Goal: Transaction & Acquisition: Purchase product/service

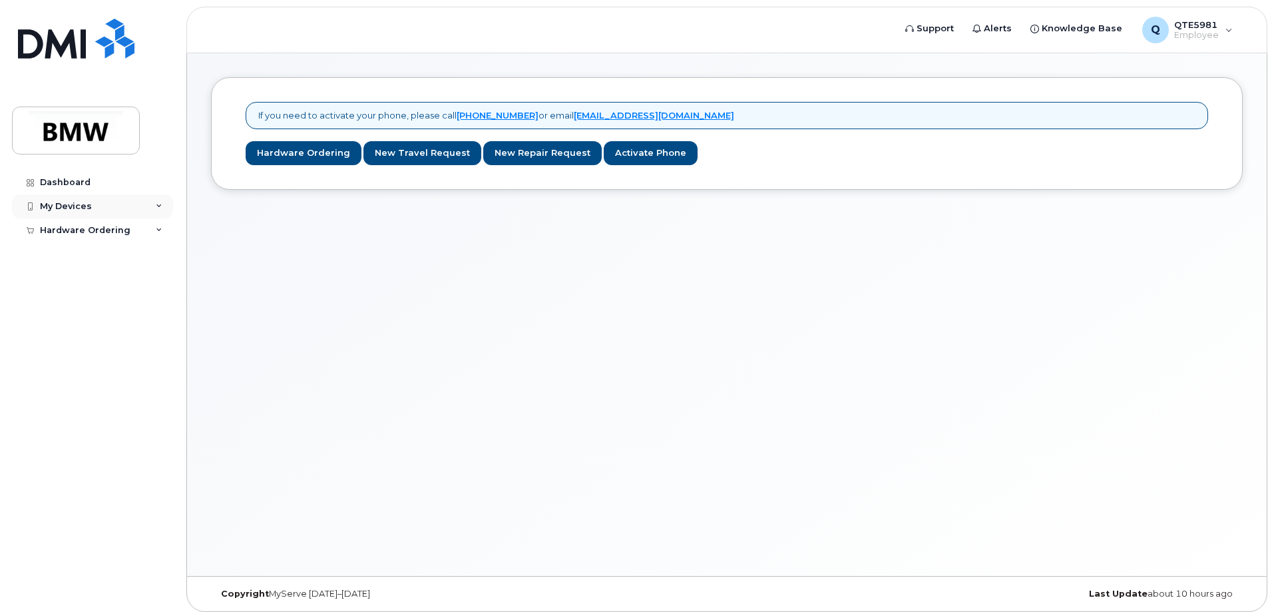
click at [120, 203] on div "My Devices" at bounding box center [92, 206] width 161 height 24
click at [509, 153] on link "New Repair Request" at bounding box center [542, 153] width 118 height 25
click at [108, 229] on div "Hardware Ordering" at bounding box center [85, 230] width 91 height 11
click at [81, 252] on div "New Order" at bounding box center [71, 254] width 51 height 12
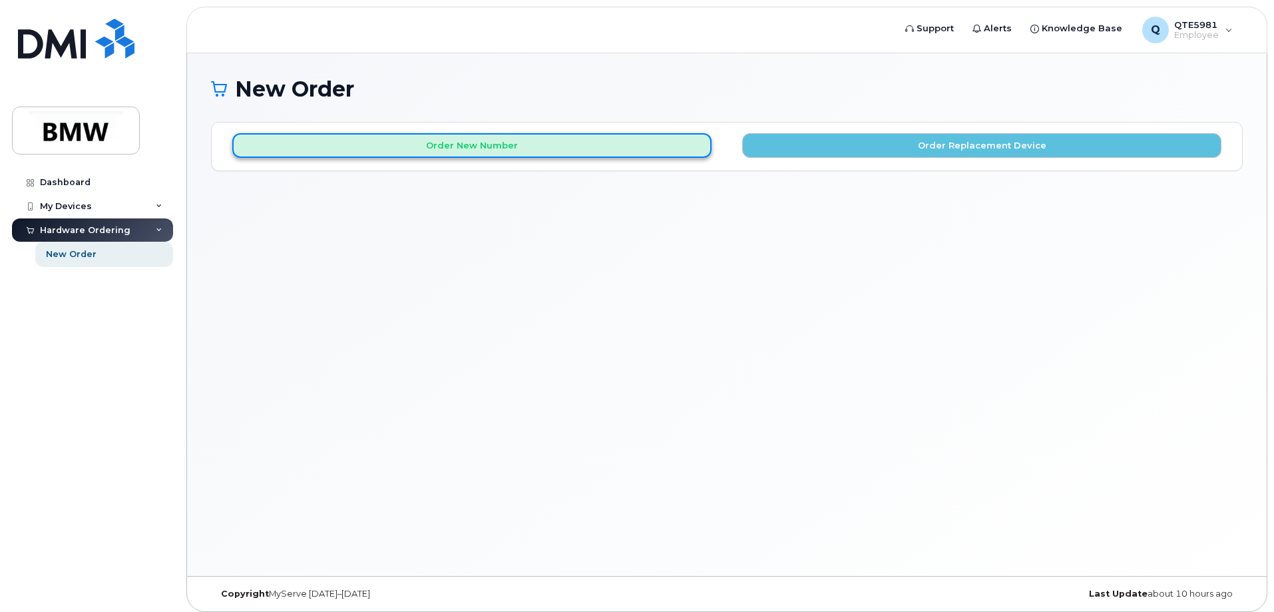
click at [466, 142] on button "Order New Number" at bounding box center [471, 145] width 479 height 25
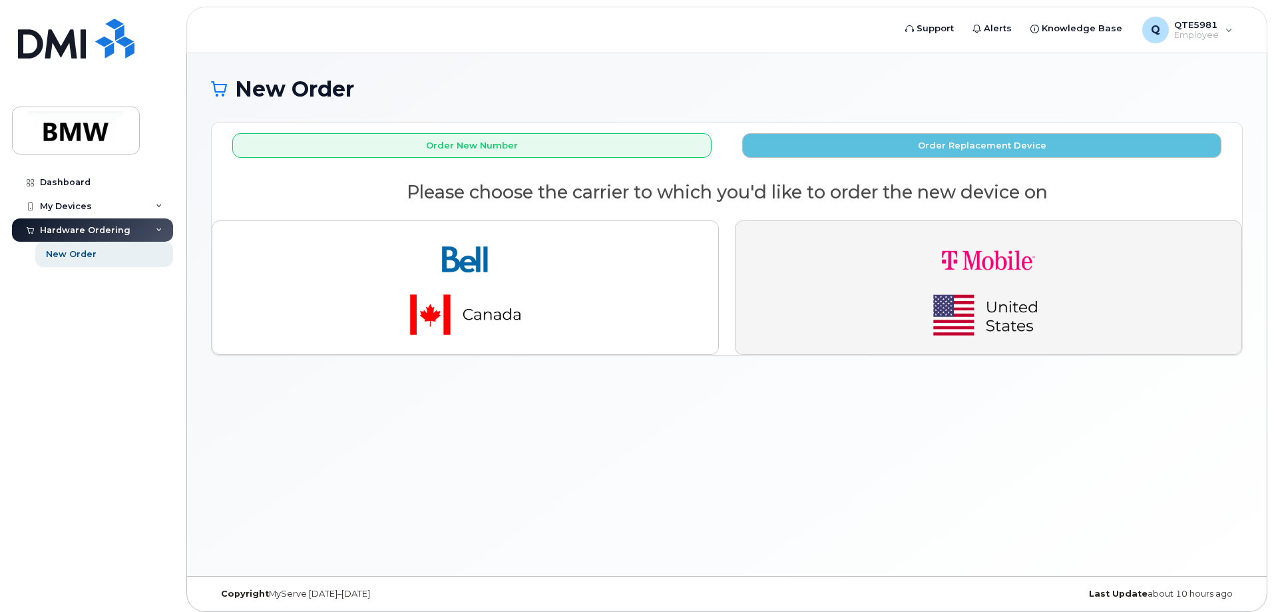
click at [811, 241] on button "button" at bounding box center [988, 287] width 507 height 134
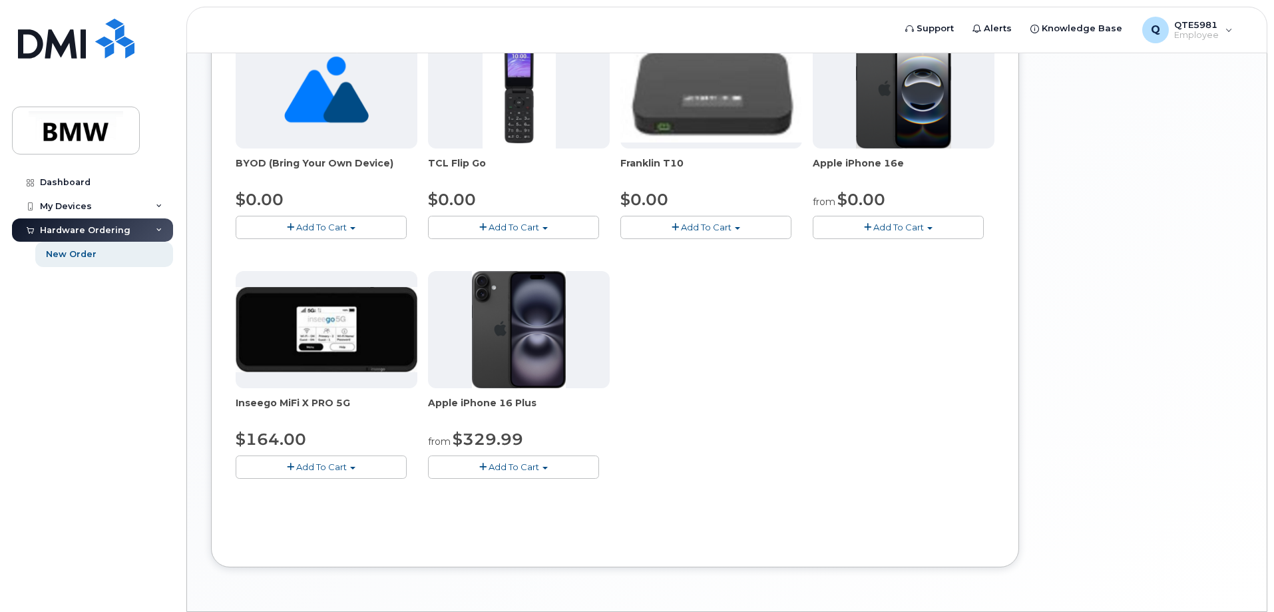
scroll to position [333, 0]
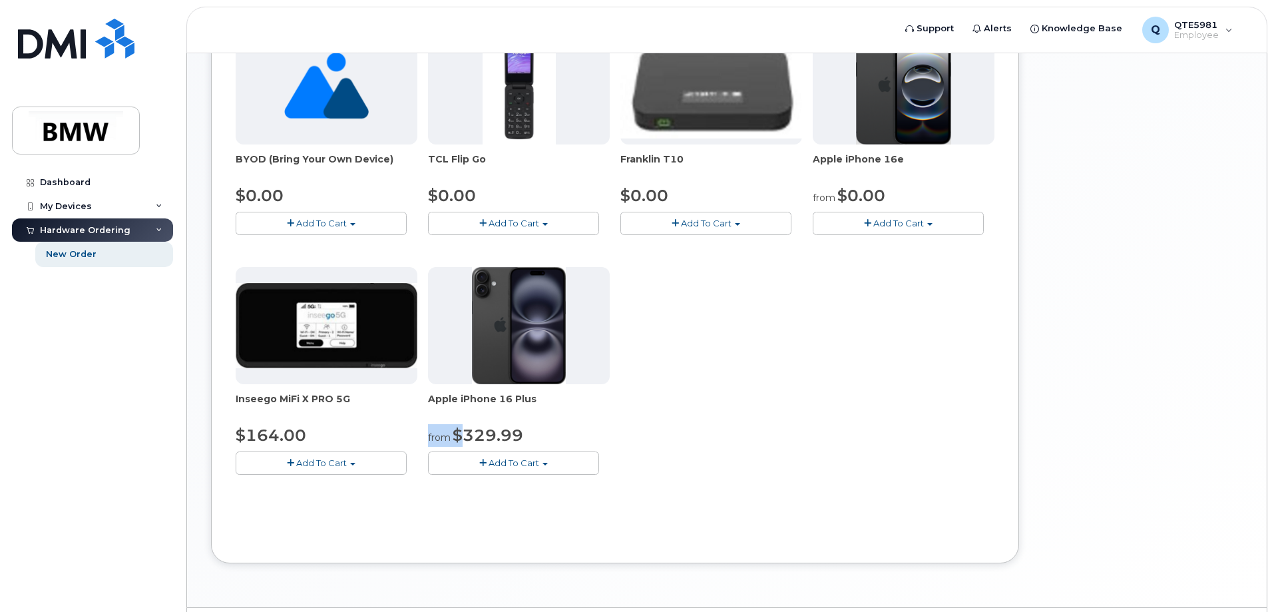
drag, startPoint x: 460, startPoint y: 430, endPoint x: 527, endPoint y: 419, distance: 68.2
click at [527, 419] on div "Apple iPhone 16 Plus from $329.99 Add To Cart $329.99 - 30 Month Activation (12…" at bounding box center [519, 371] width 182 height 208
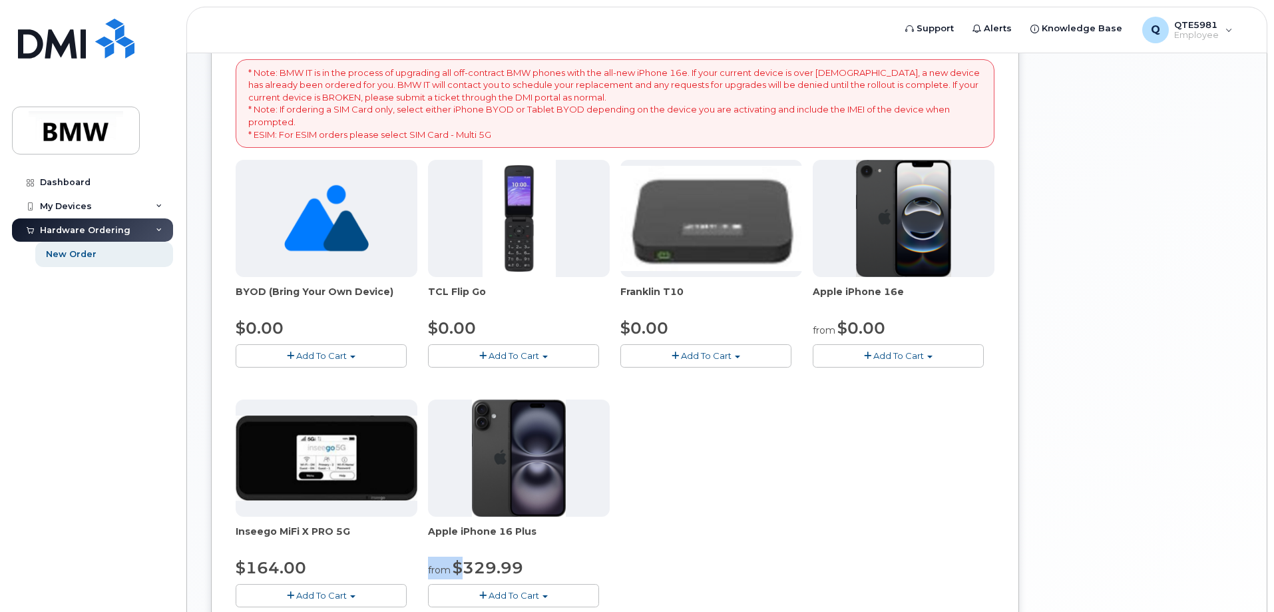
scroll to position [200, 0]
click at [914, 356] on span "Add To Cart" at bounding box center [898, 356] width 51 height 11
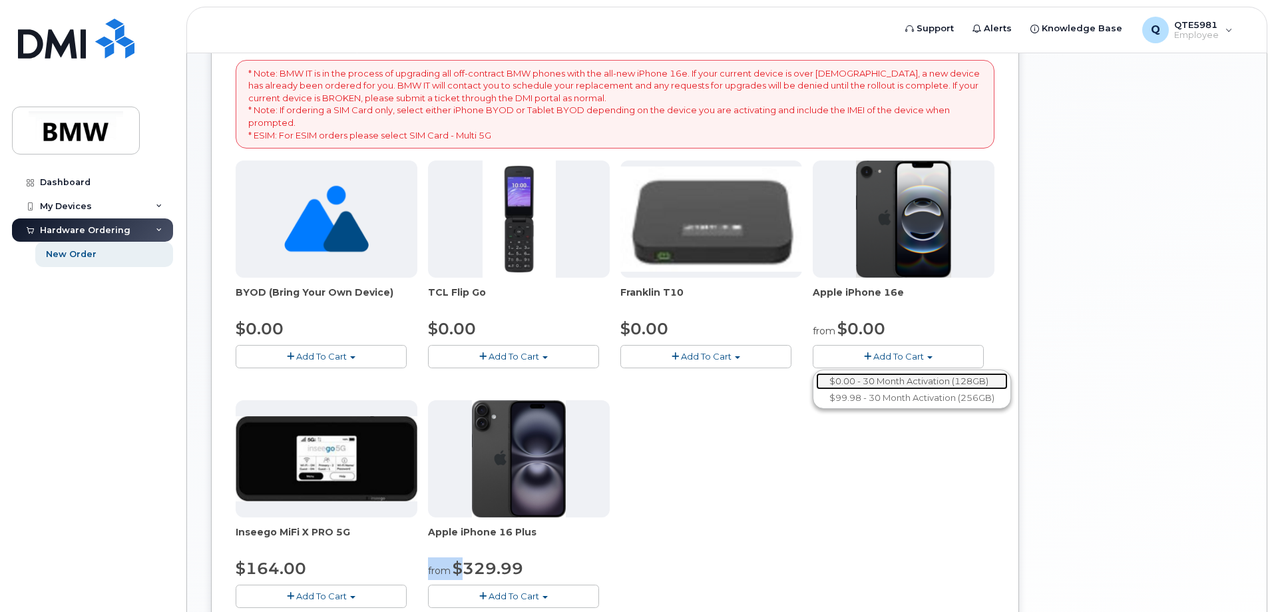
click at [900, 379] on link "$0.00 - 30 Month Activation (128GB)" at bounding box center [912, 381] width 192 height 17
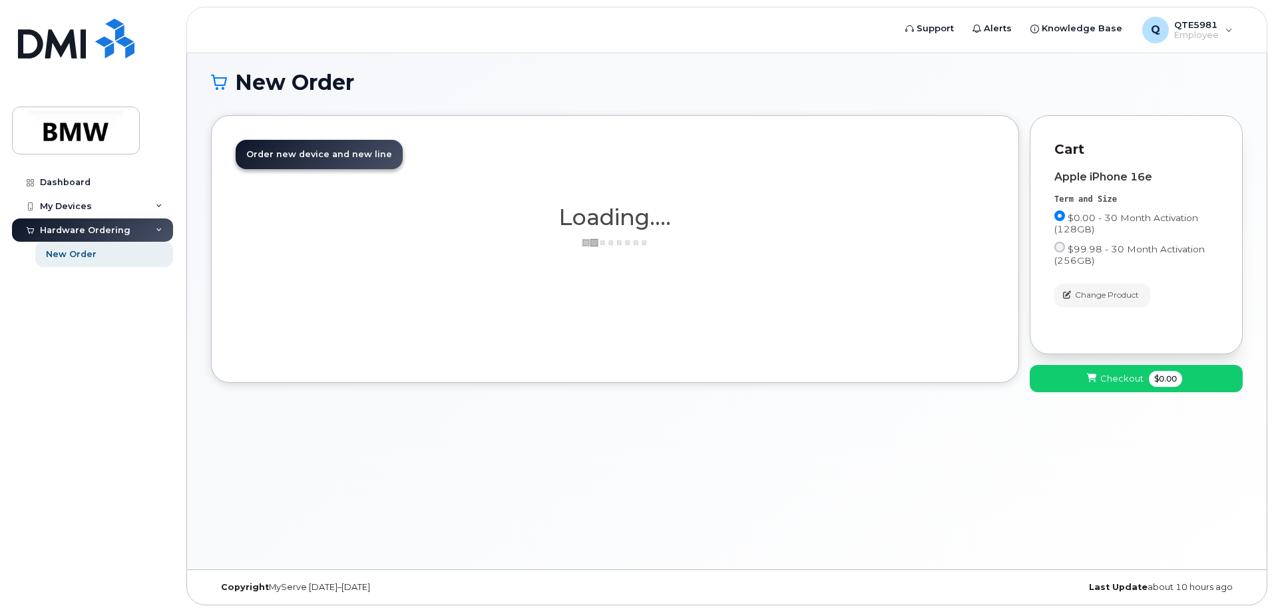
scroll to position [7, 0]
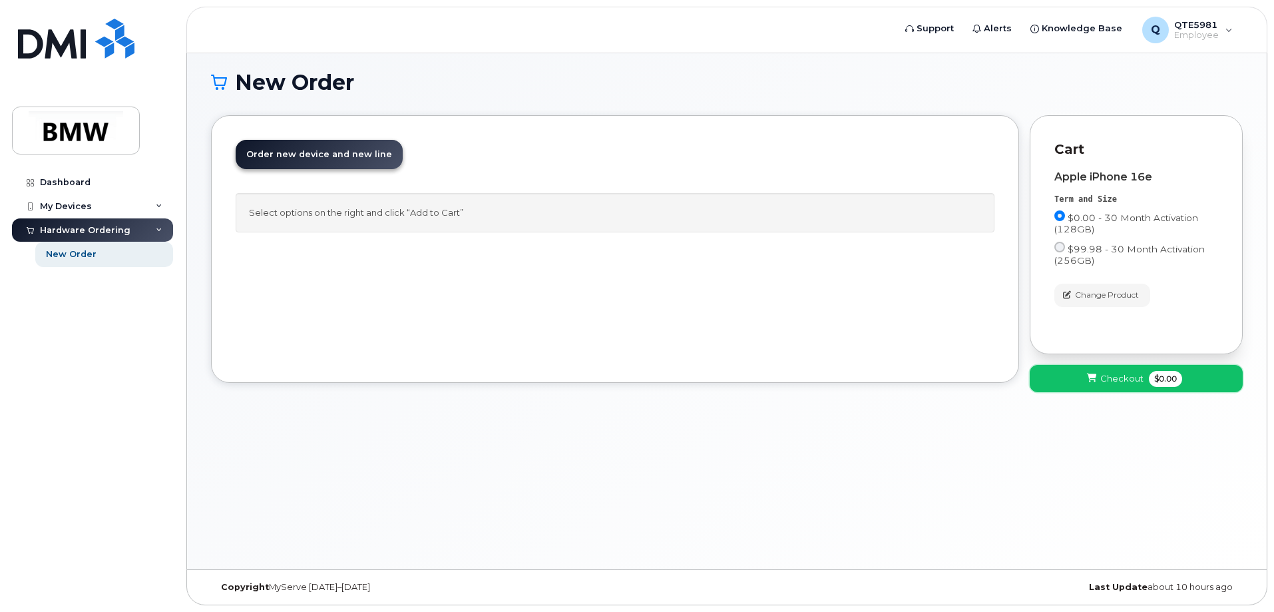
click at [1093, 375] on icon at bounding box center [1091, 378] width 9 height 9
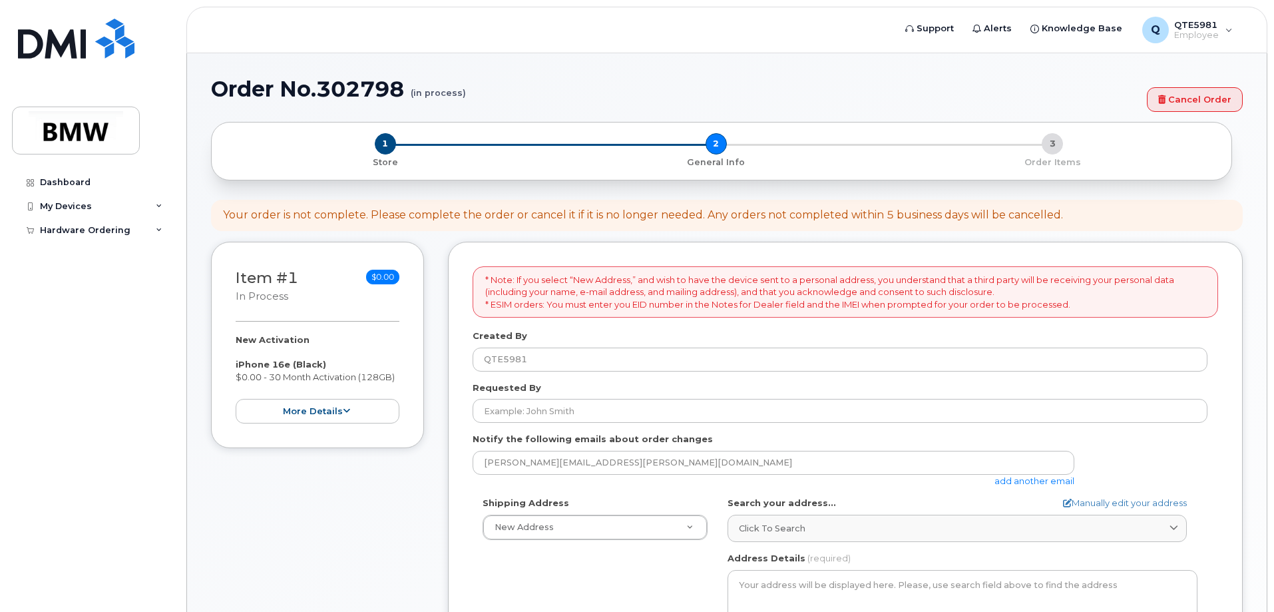
select select
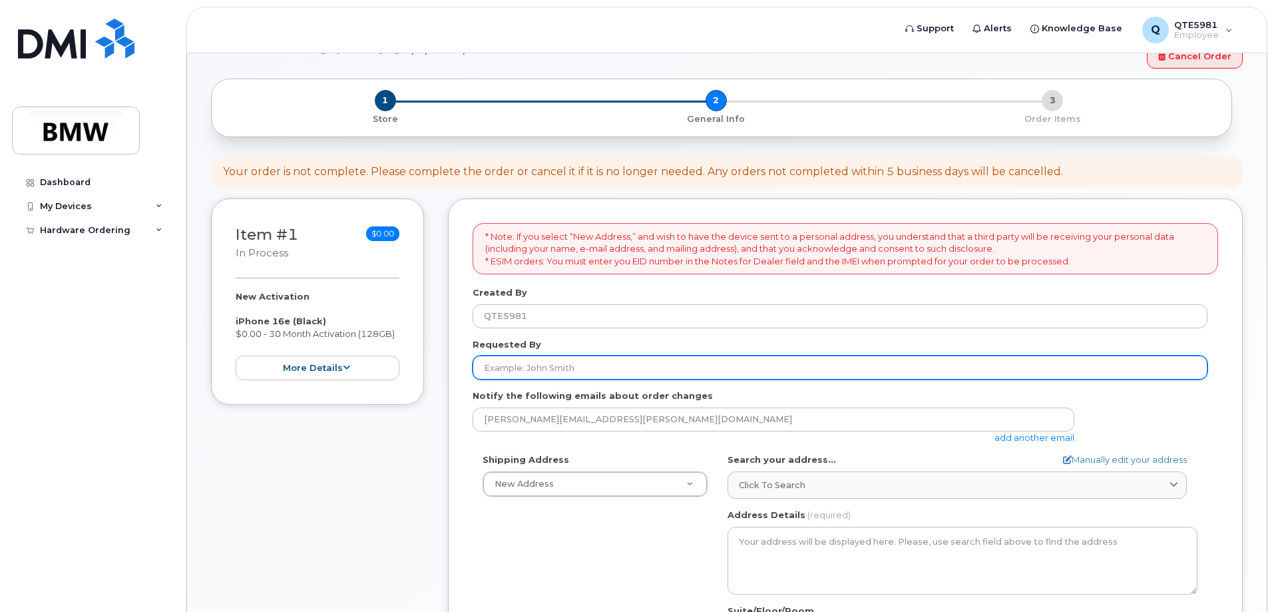
scroll to position [67, 0]
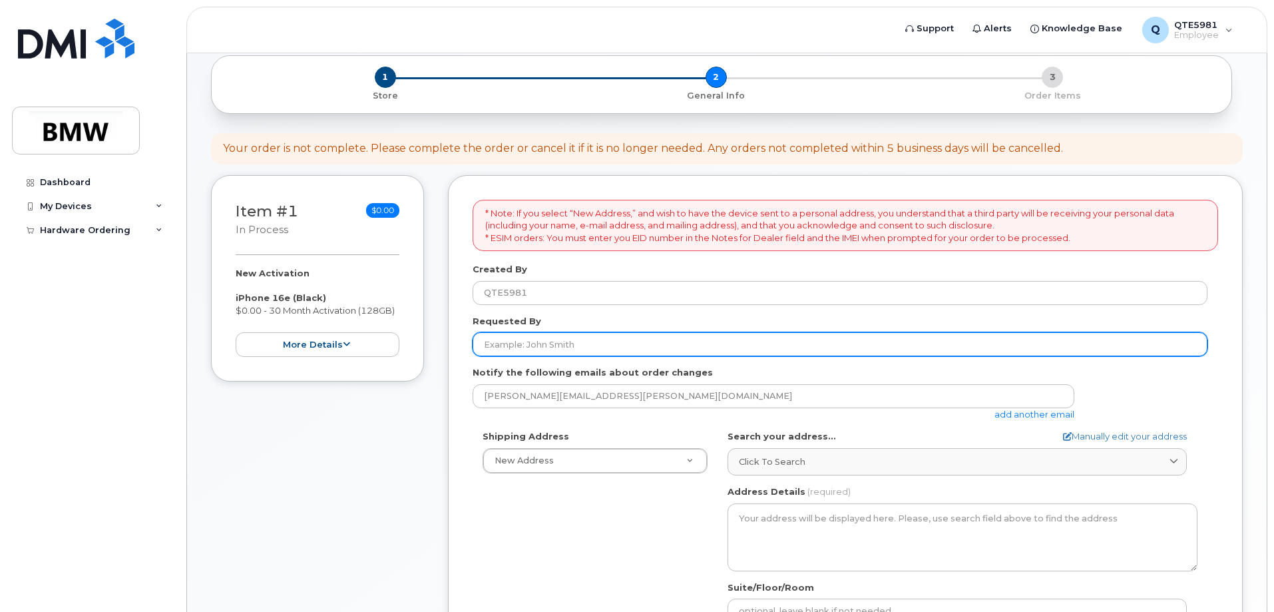
click at [619, 335] on input "Requested By" at bounding box center [839, 344] width 735 height 24
type input "[PERSON_NAME]"
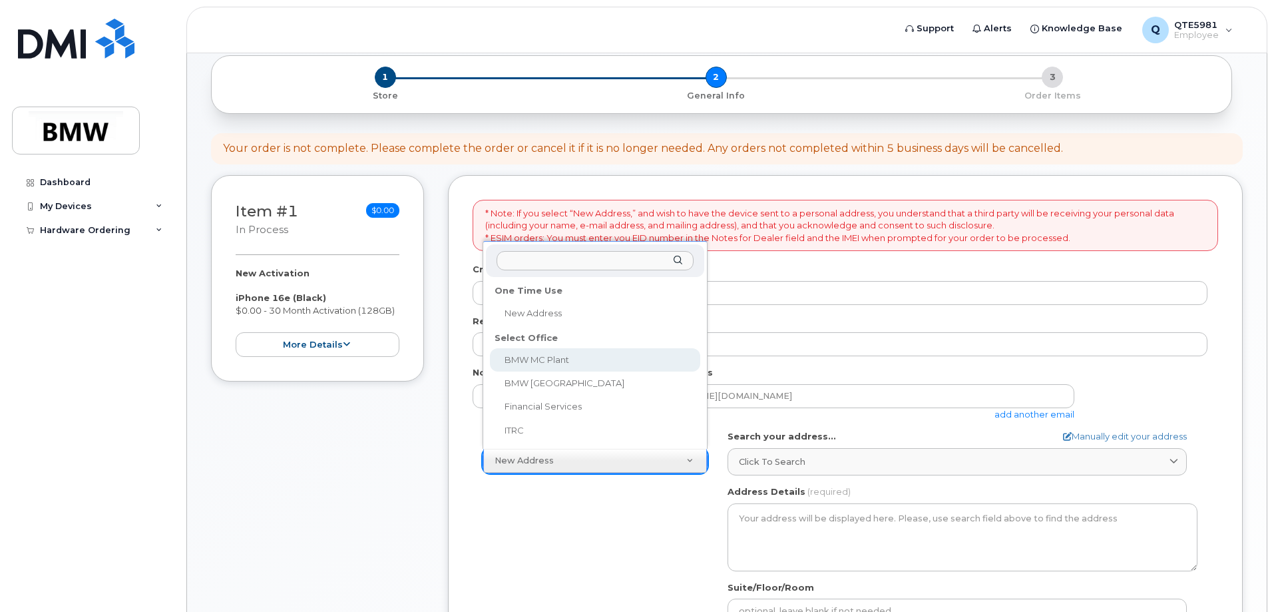
select select
type textarea "1400 Highway 101 S GREER SC 29651-6731 UNITED STATES Greer South Carolina 29651…"
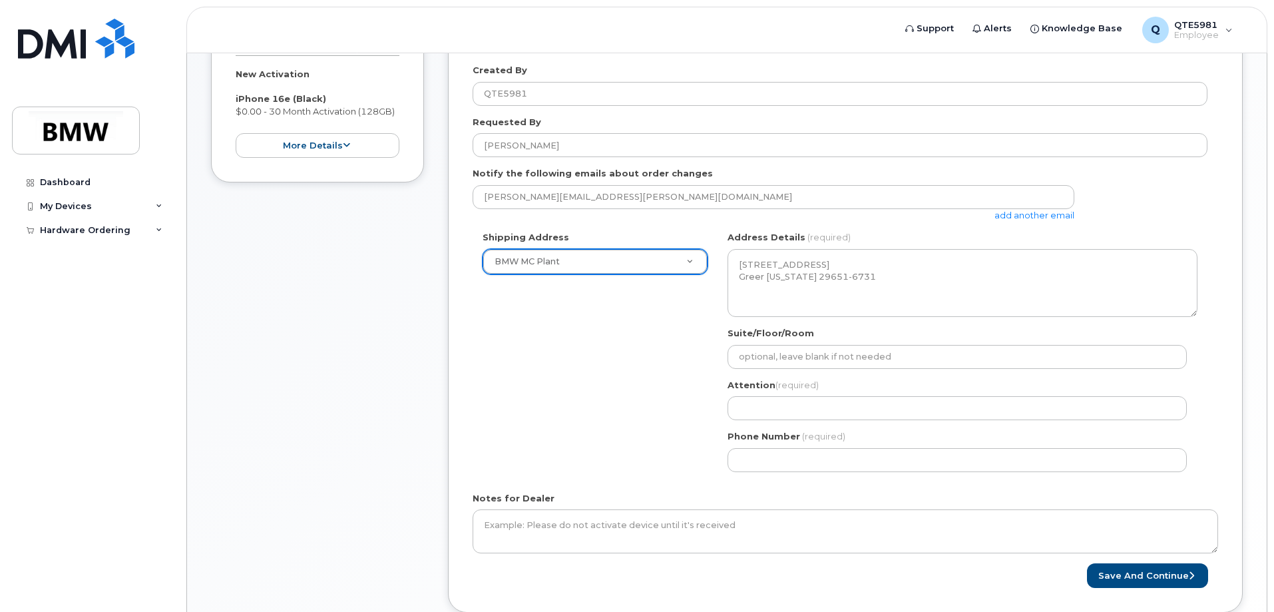
scroll to position [266, 0]
click at [810, 394] on div "Attention (required)" at bounding box center [962, 399] width 470 height 42
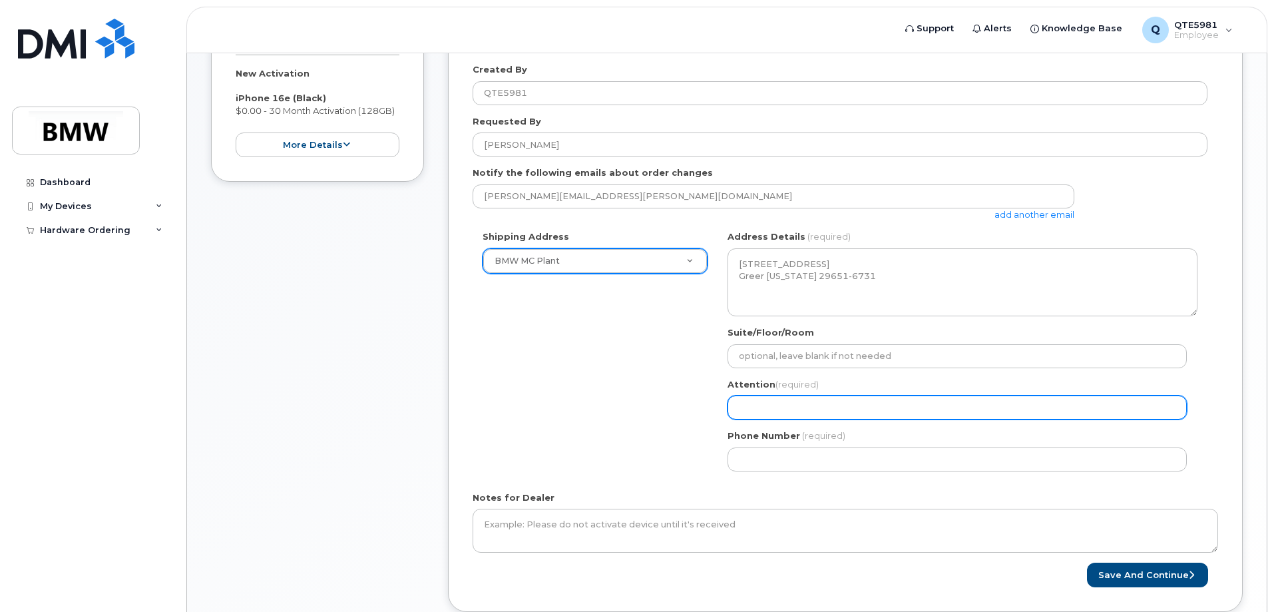
click at [813, 400] on input "Attention (required)" at bounding box center [956, 407] width 459 height 24
select select
type input "M"
select select
type input "Mo"
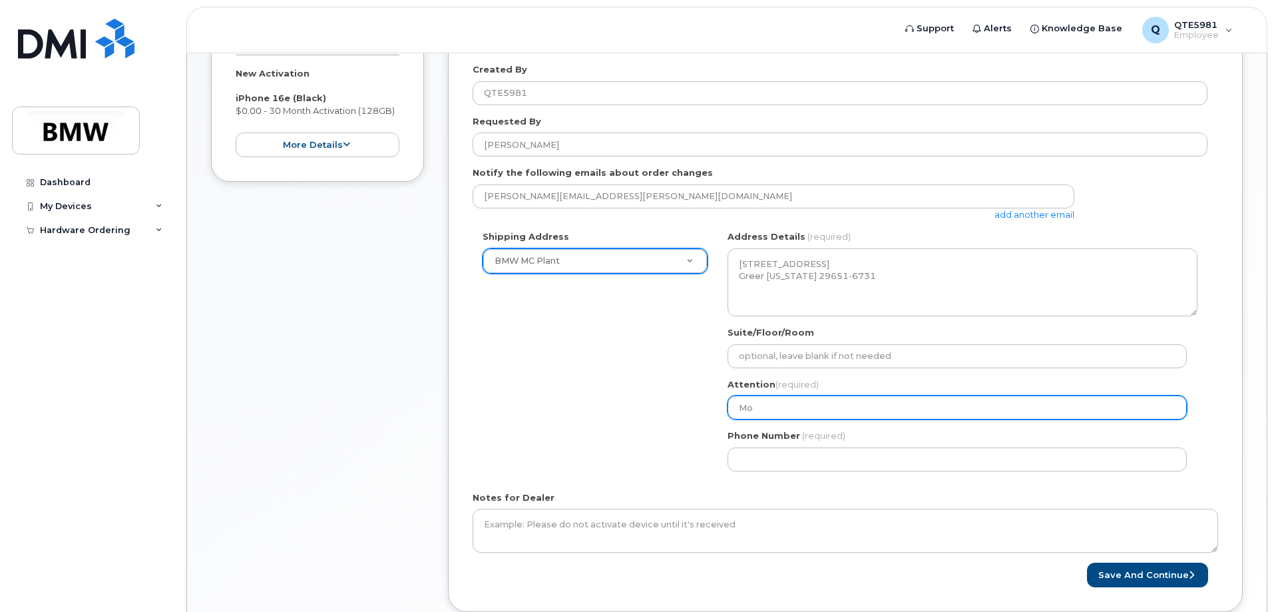
select select
type input "Mon"
select select
type input "Mont"
select select
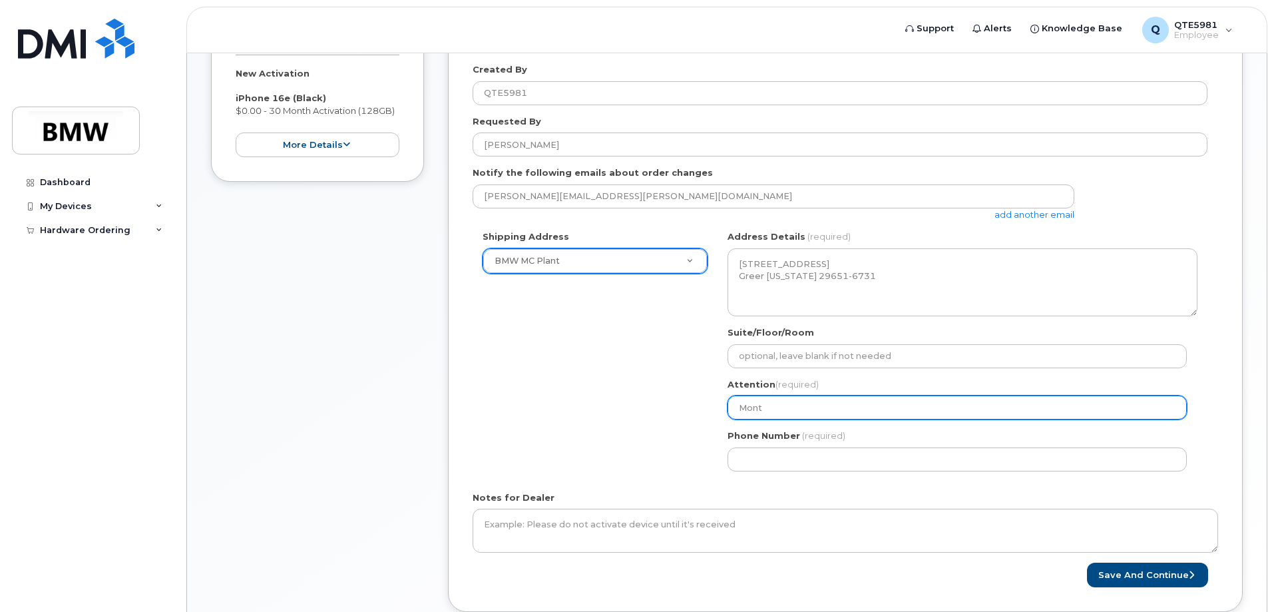
type input "Monte"
select select
type input "Montez"
select select
type input "Montez R"
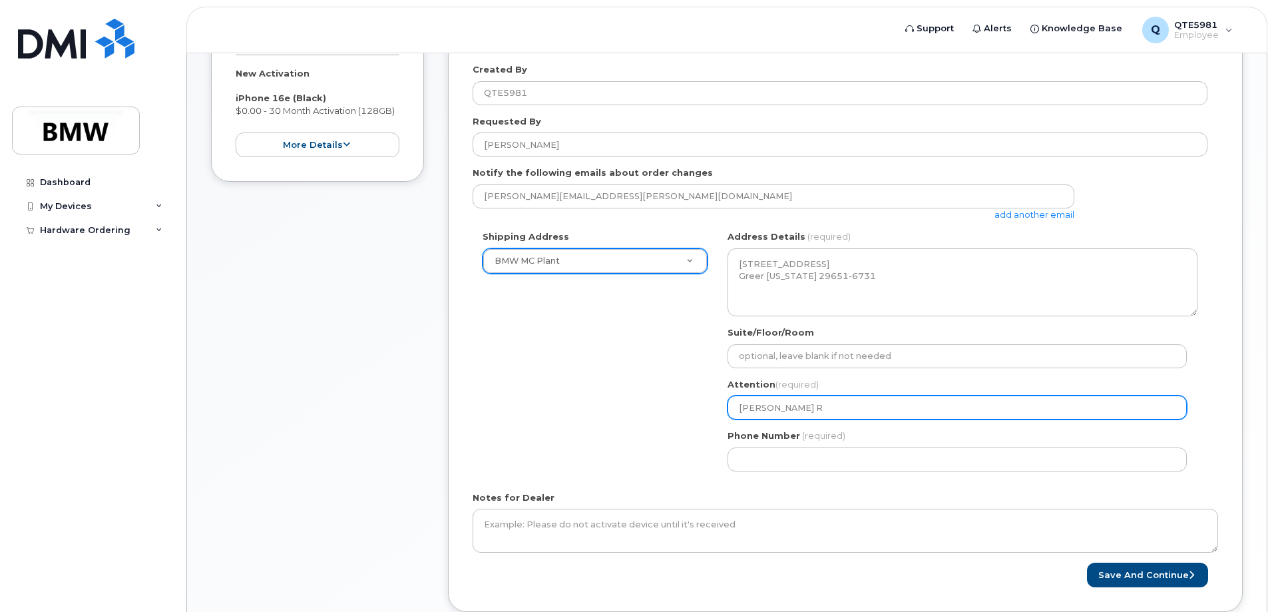
select select
type input "Montez Ro"
select select
type input "Montez Rod"
select select
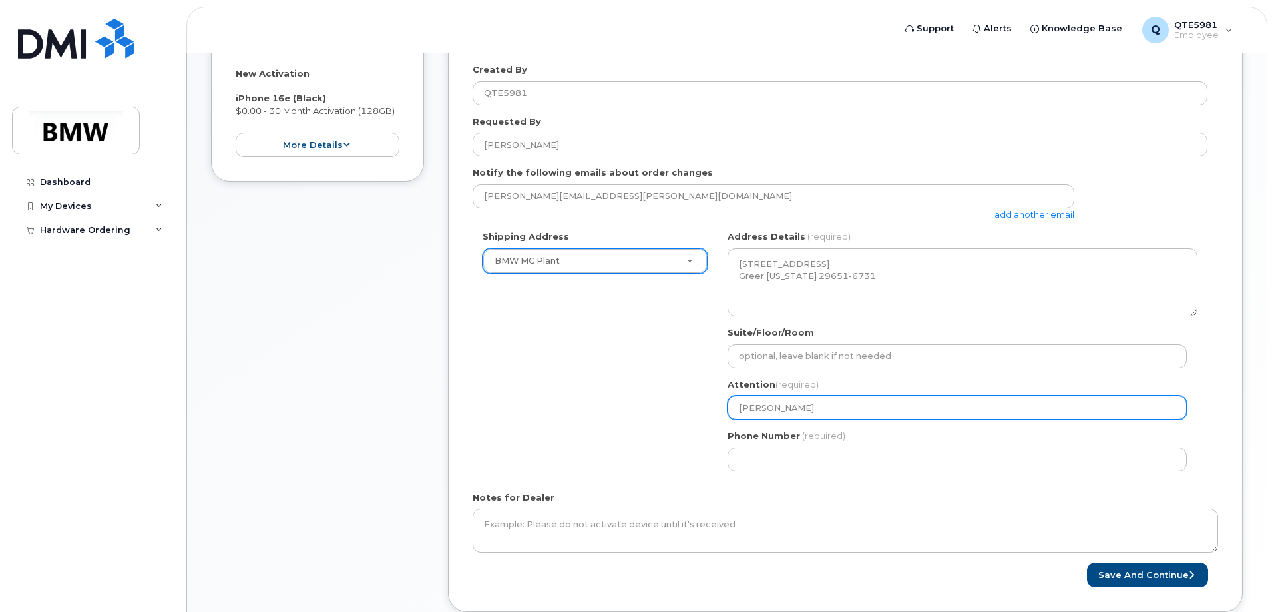
type input "Montez Rodg"
select select
type input "Montez Rodge"
select select
type input "Montez Rodger"
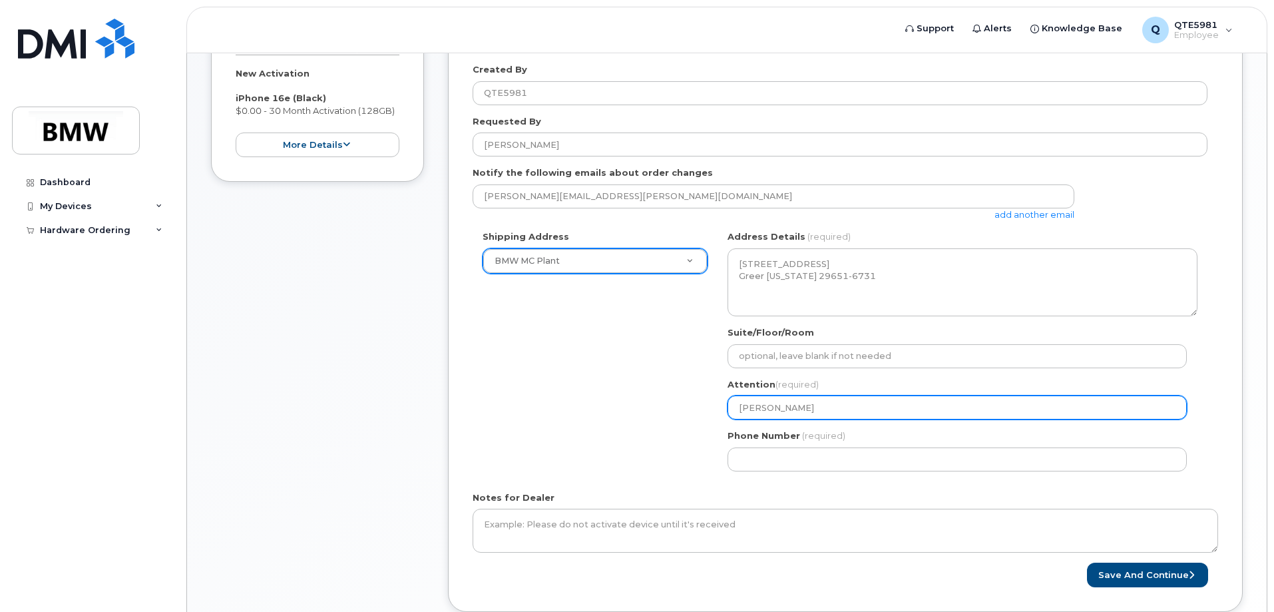
select select
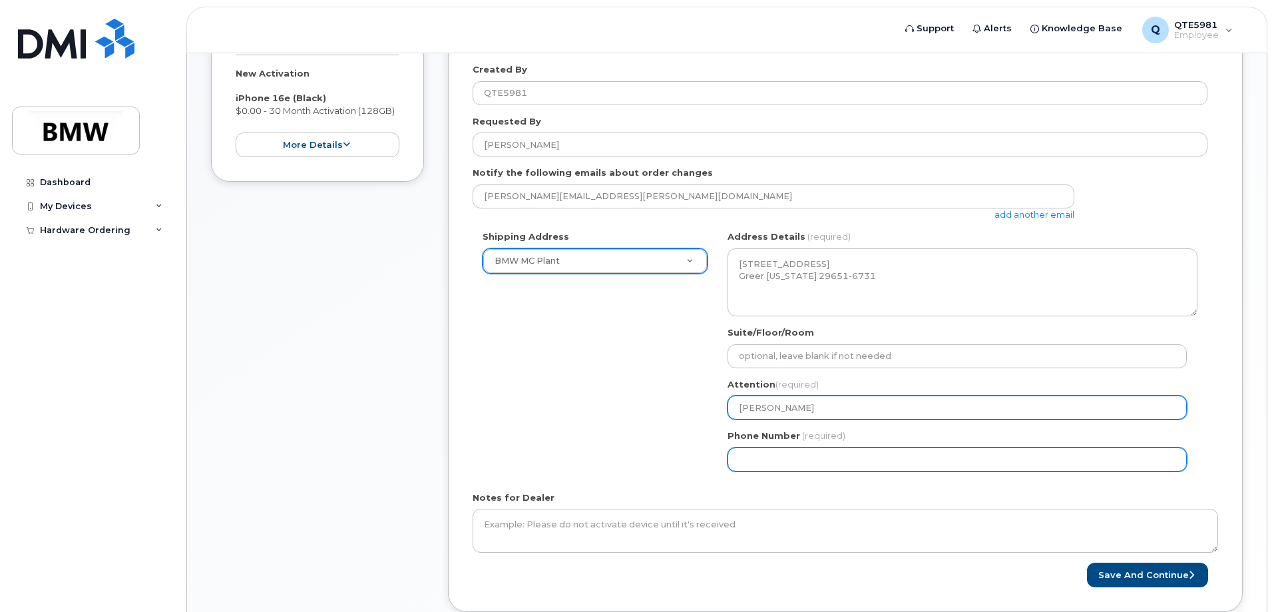
type input "Montez Rodgers"
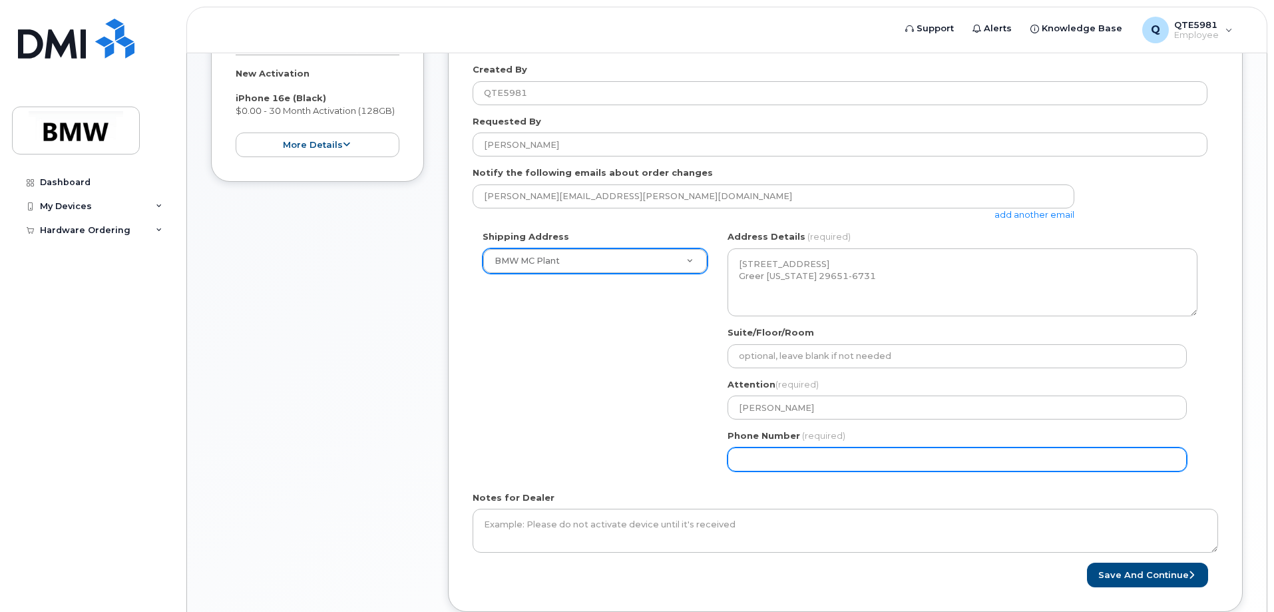
click at [848, 453] on input "Phone Number" at bounding box center [956, 459] width 459 height 24
select select
type input "864354393"
select select
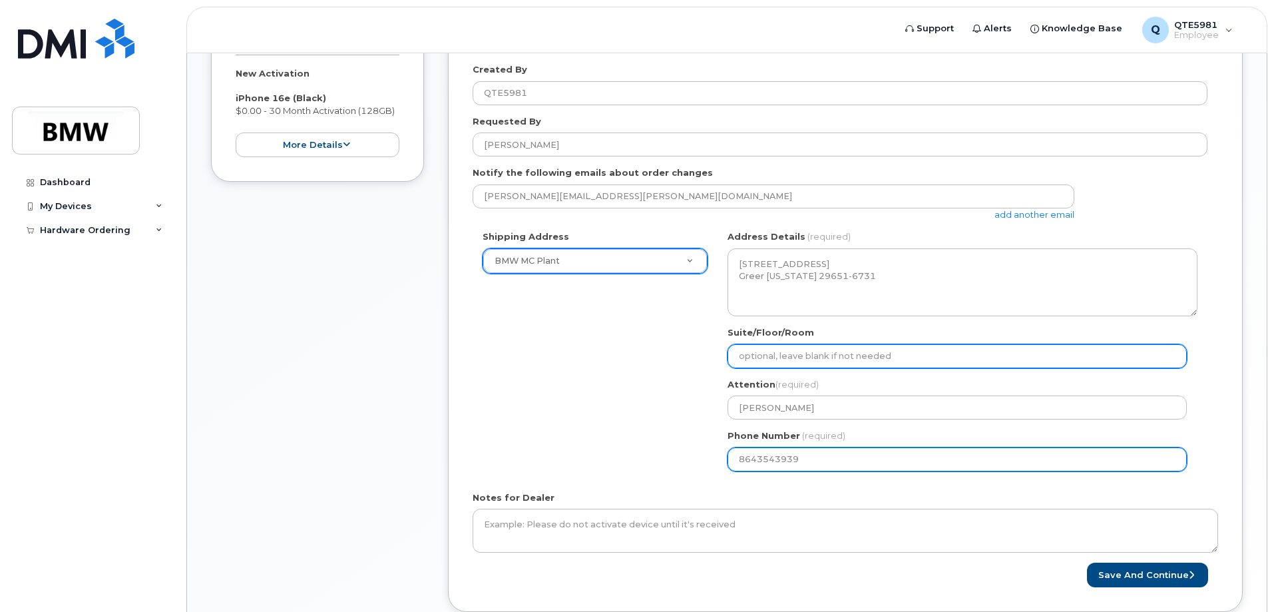
type input "8643543939"
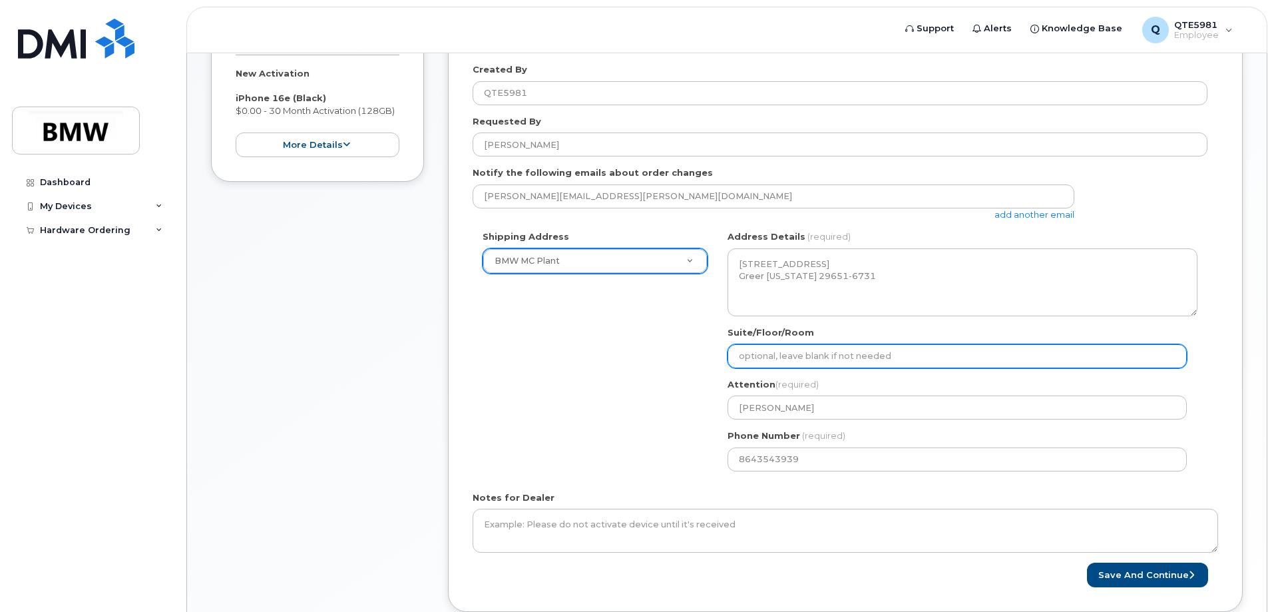
click at [862, 359] on input "Suite/Floor/Room" at bounding box center [956, 356] width 459 height 24
select select
type input "H"
select select
type input "Ha"
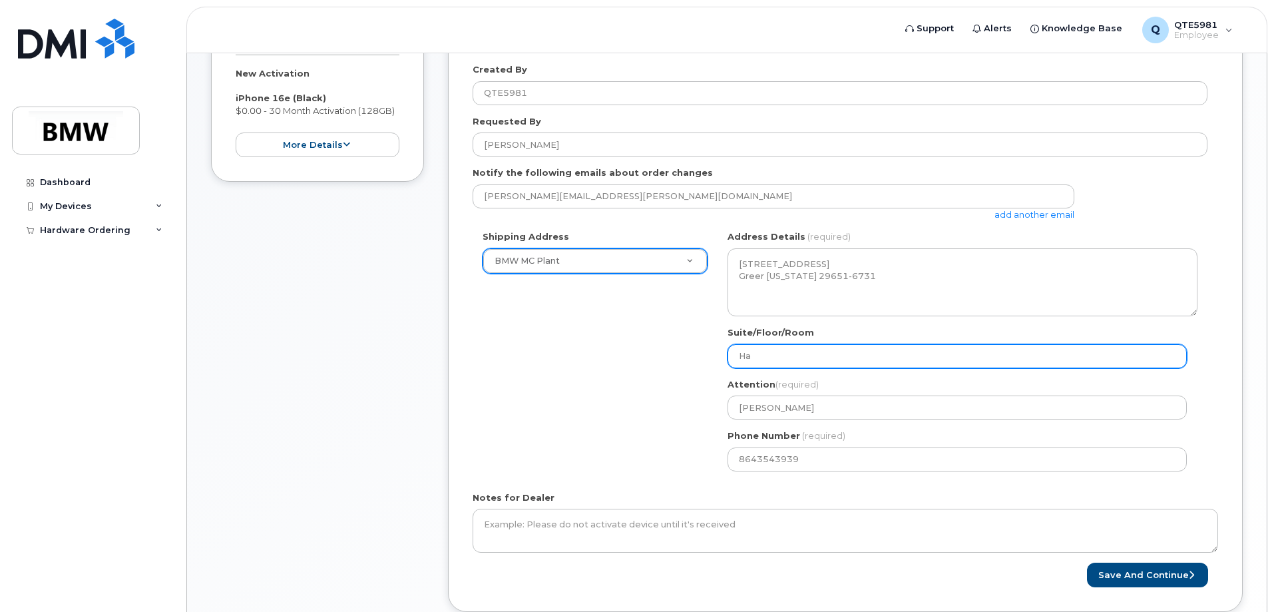
select select
type input "Hal"
select select
type input "Hall"
select select
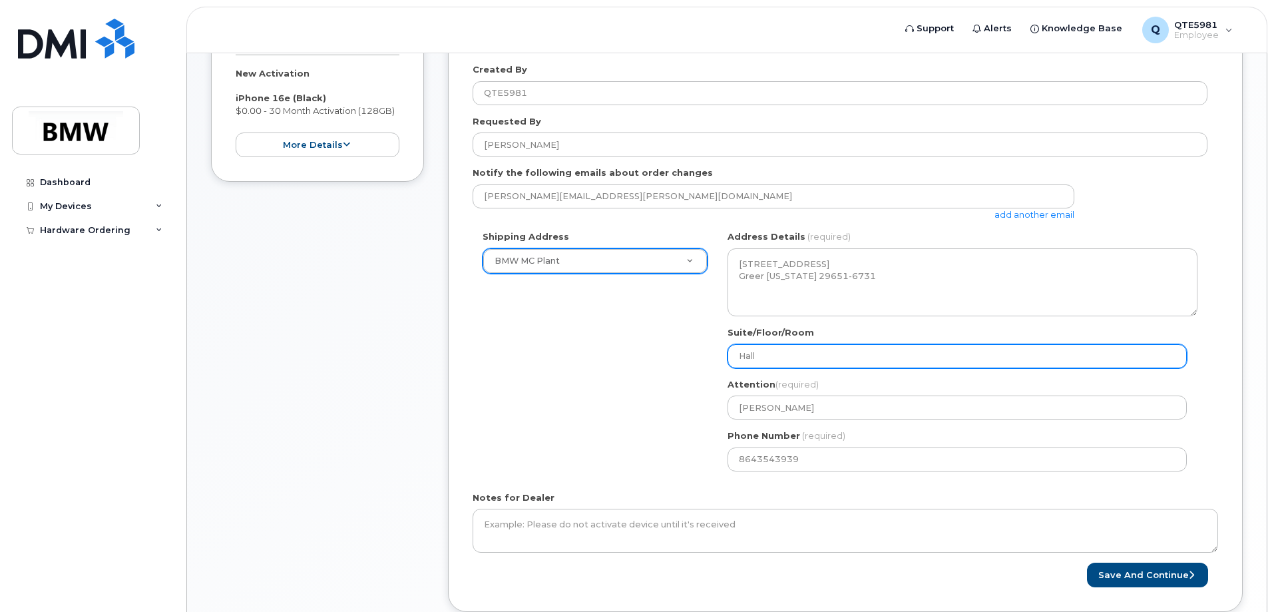
type input "Hall 5"
select select
type input "Hall 50"
select select
type input "Hall 50 K"
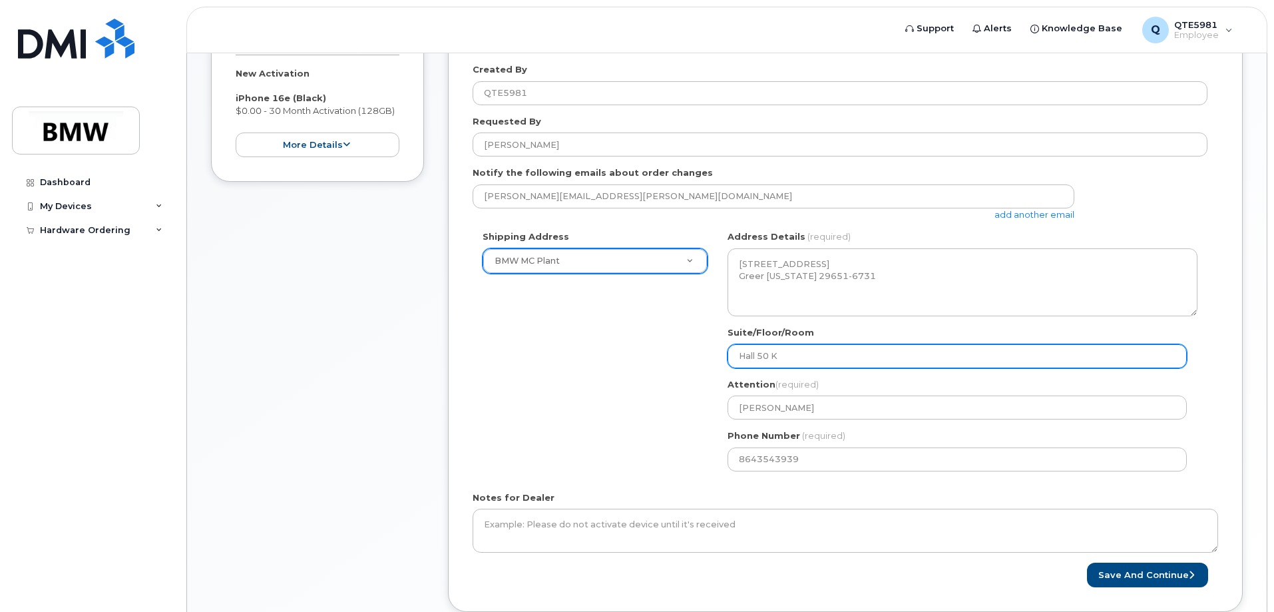
select select
type input "Hall 50 K-"
select select
type input "Hall 50 K-P"
select select
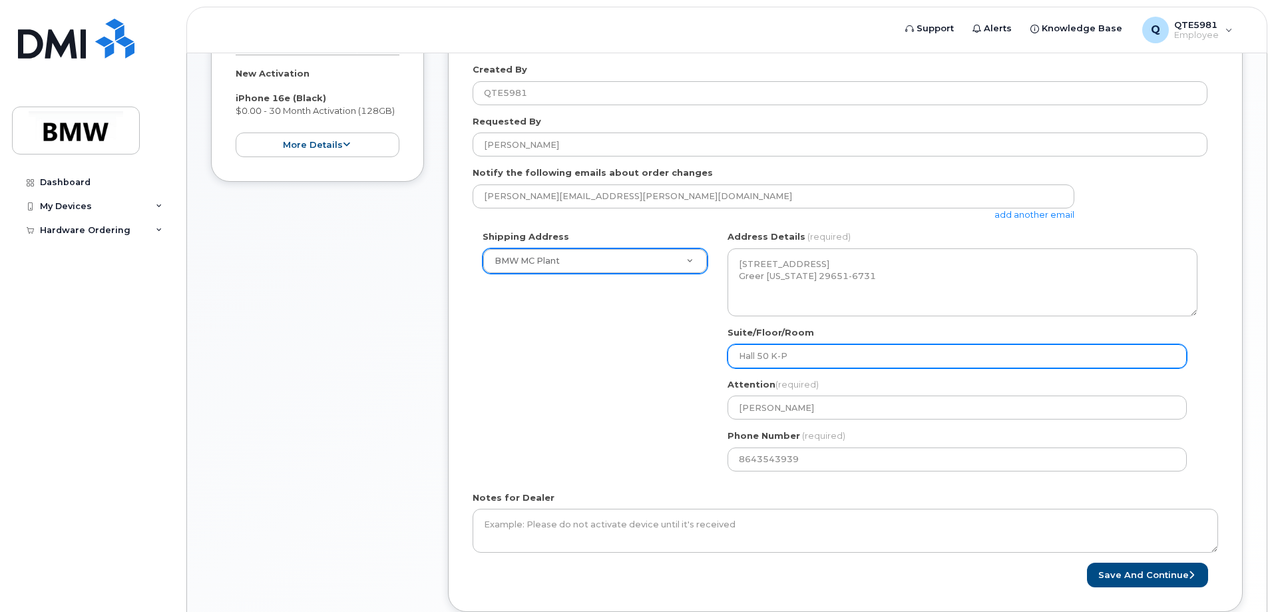
type input "Hall 50 K-Pl"
select select
type input "Hall 50 K-Pla"
select select
type input "Hall 50 K-Plaz"
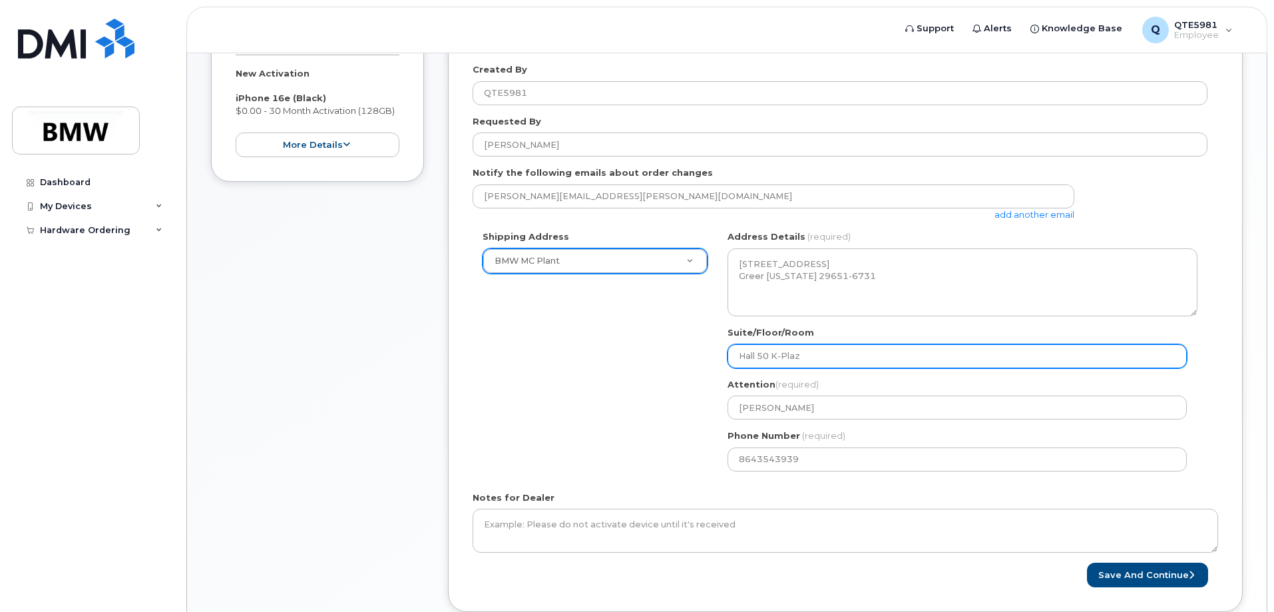
select select
type input "Hall 50 K-Pla"
select select
type input "Hall 50 K-Plat"
select select
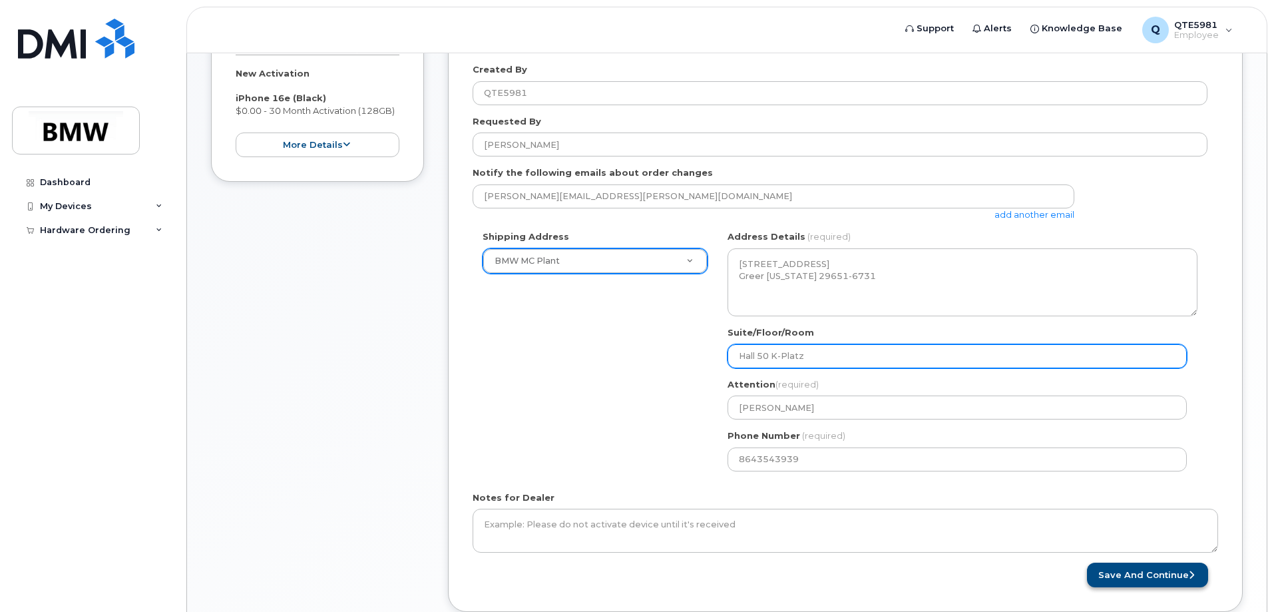
type input "Hall 50 K-Platz"
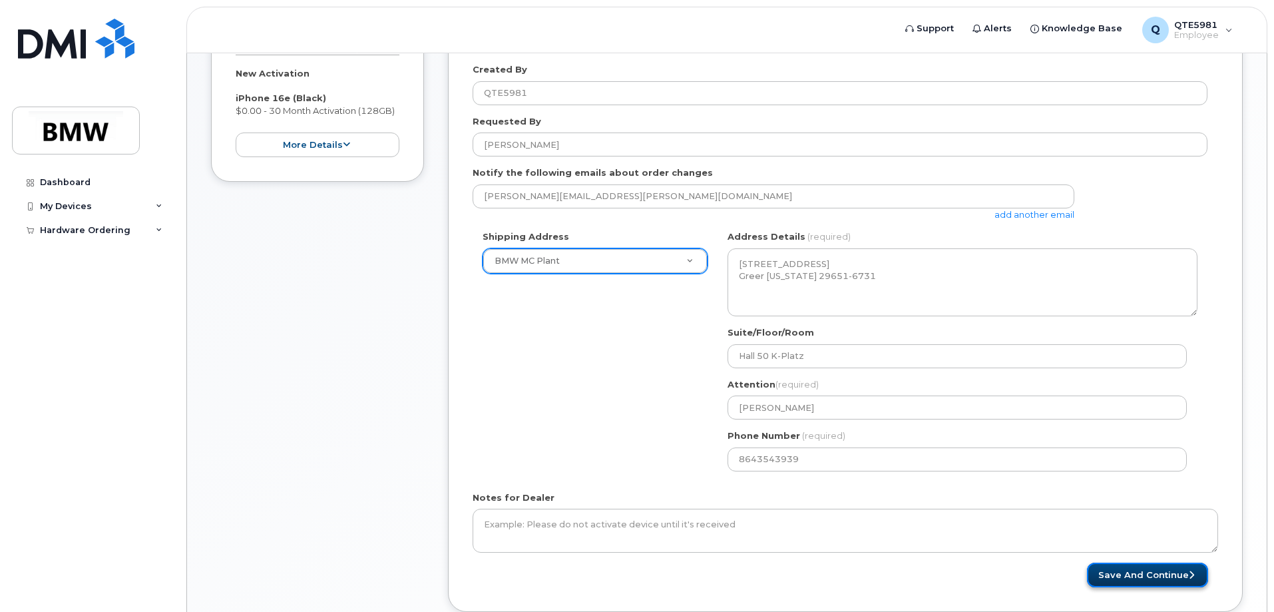
click at [1175, 574] on button "Save and Continue" at bounding box center [1147, 574] width 121 height 25
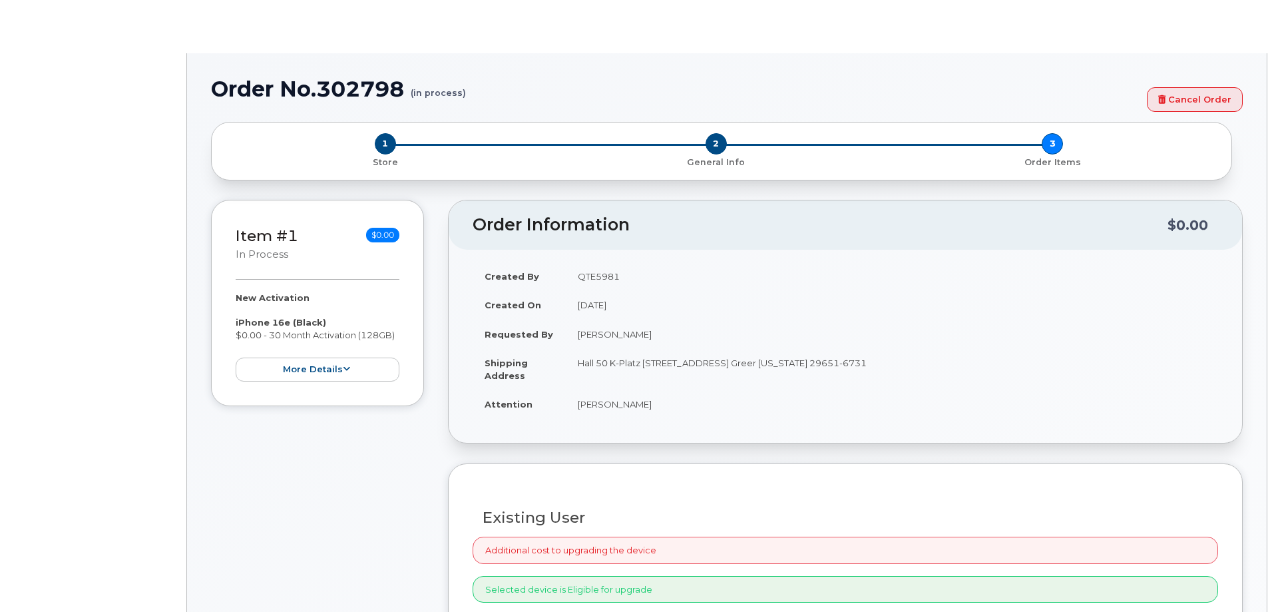
select select "1885307"
radio input "true"
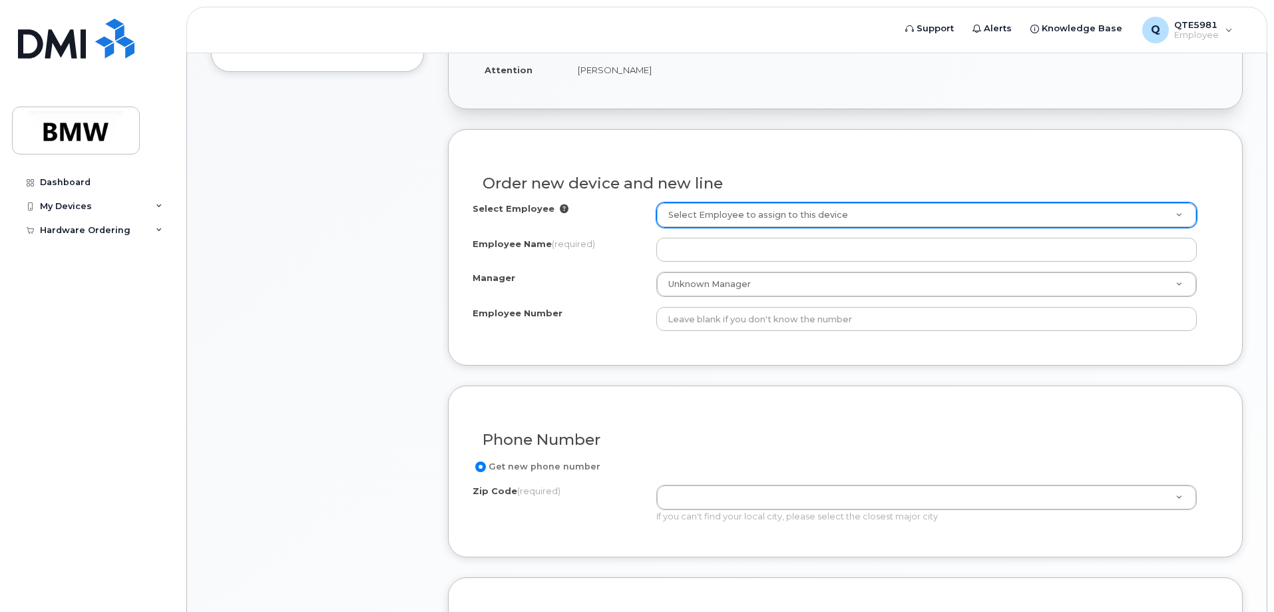
scroll to position [399, 0]
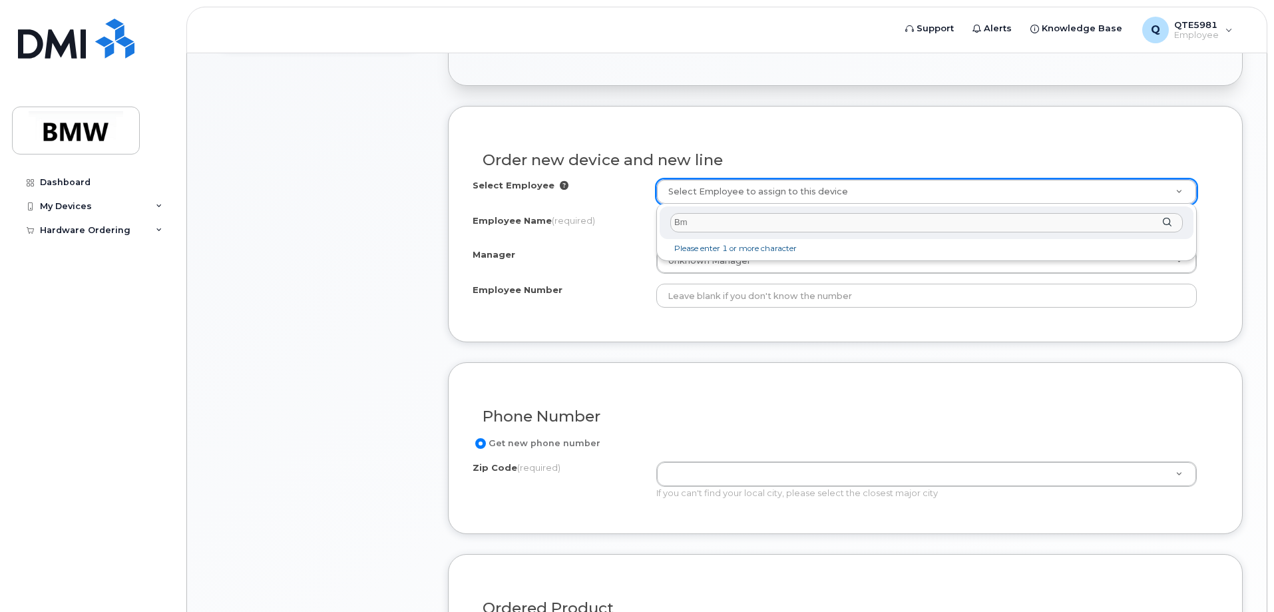
type input "B"
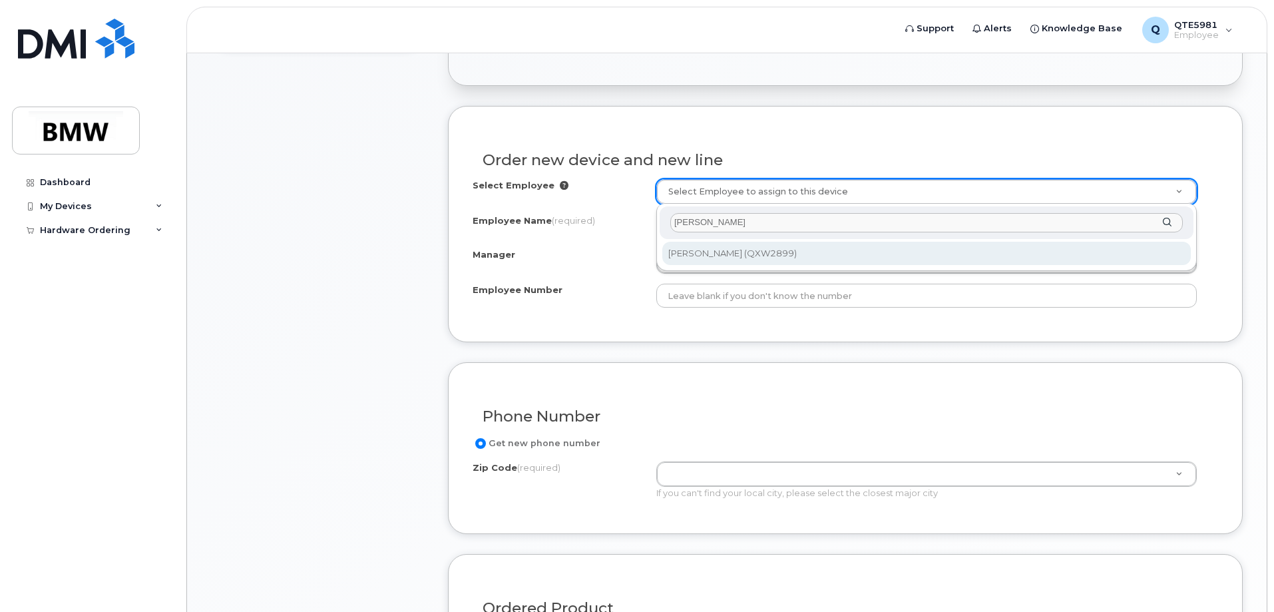
type input "[PERSON_NAME]"
type input "1905059"
type input "[PERSON_NAME]"
type input "QXW2899"
type input "2949"
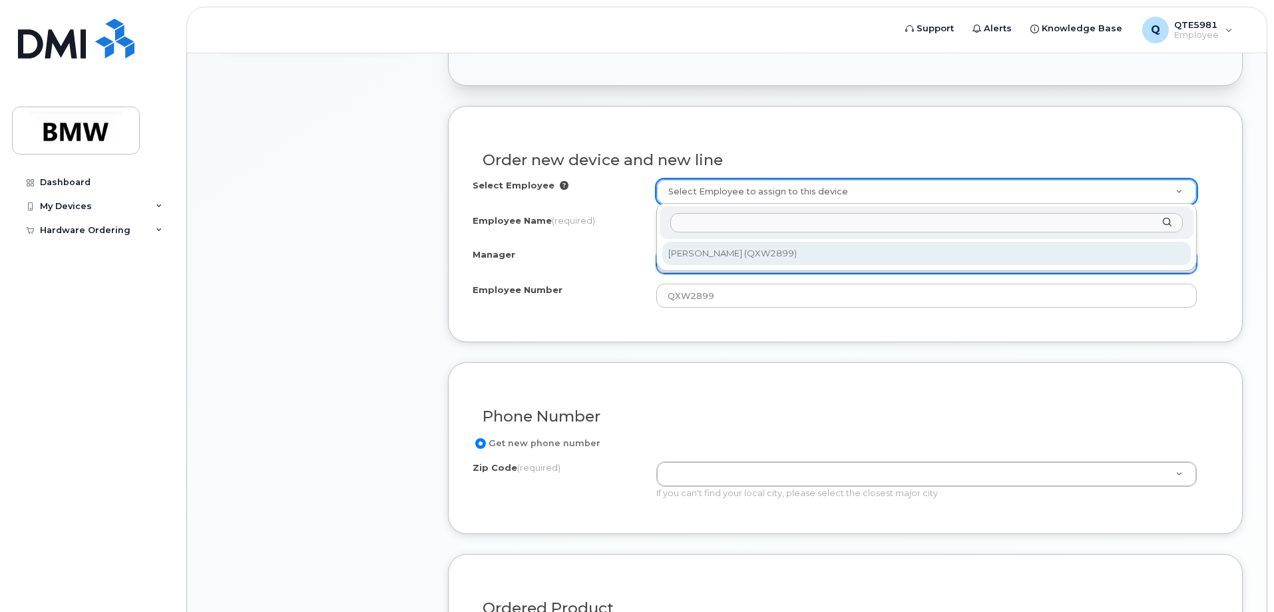
select select "1898857"
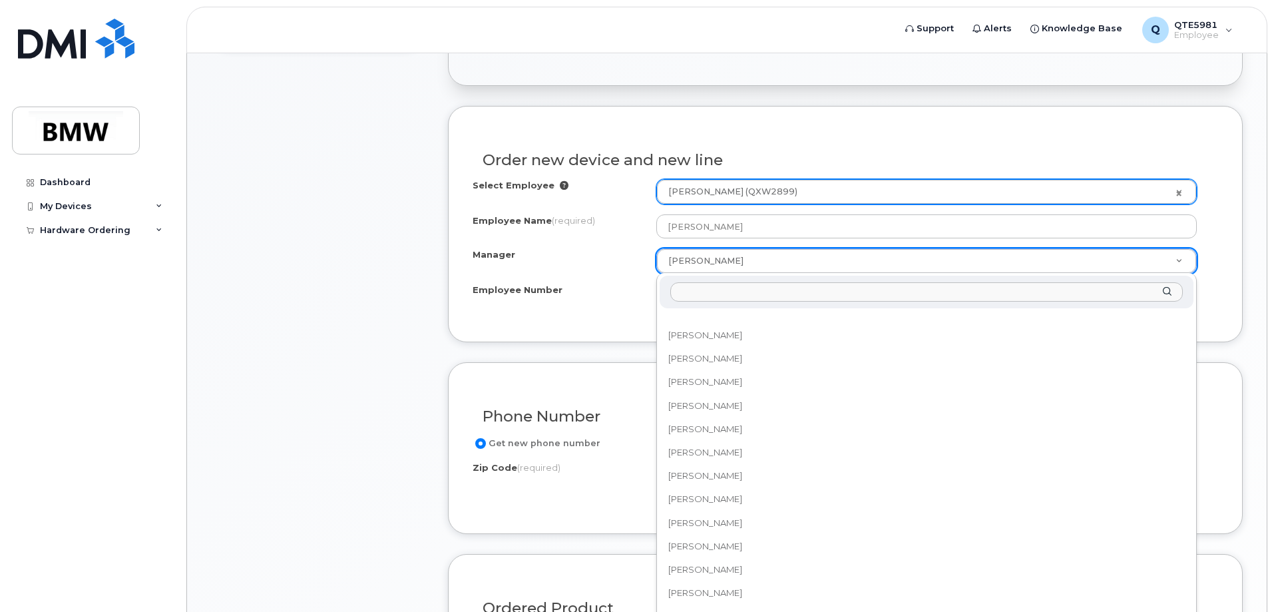
scroll to position [15620, 0]
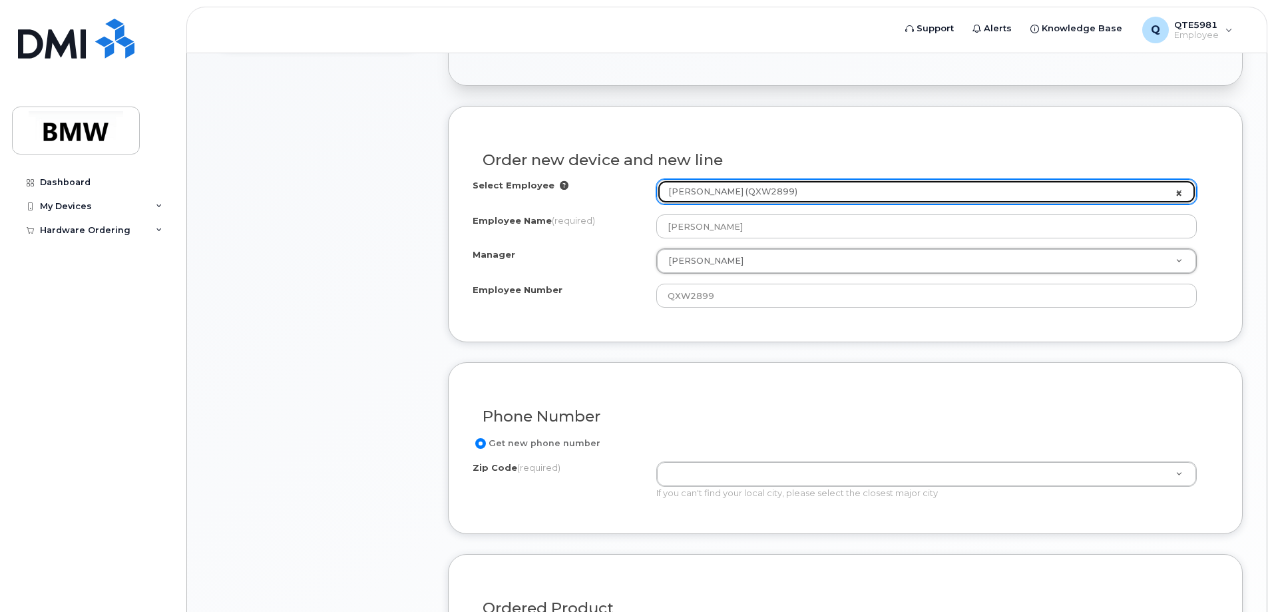
select select "1885307"
click at [1179, 192] on link "Khadijah Satterwhite (QXW2899)" at bounding box center [926, 192] width 539 height 24
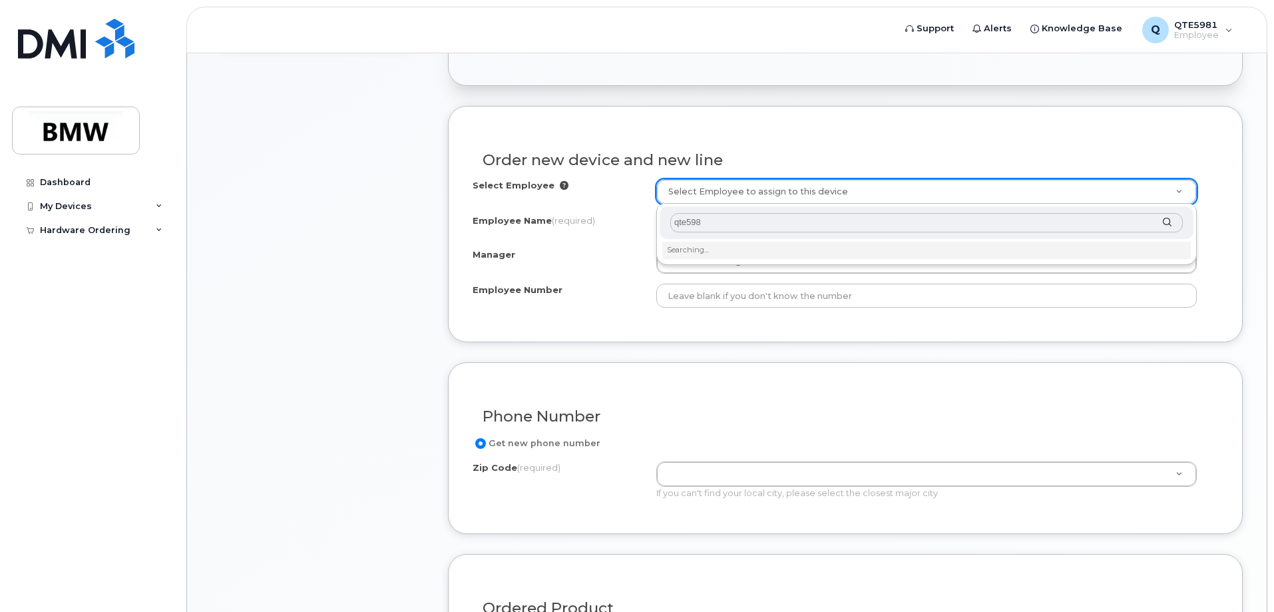
type input "qte5981"
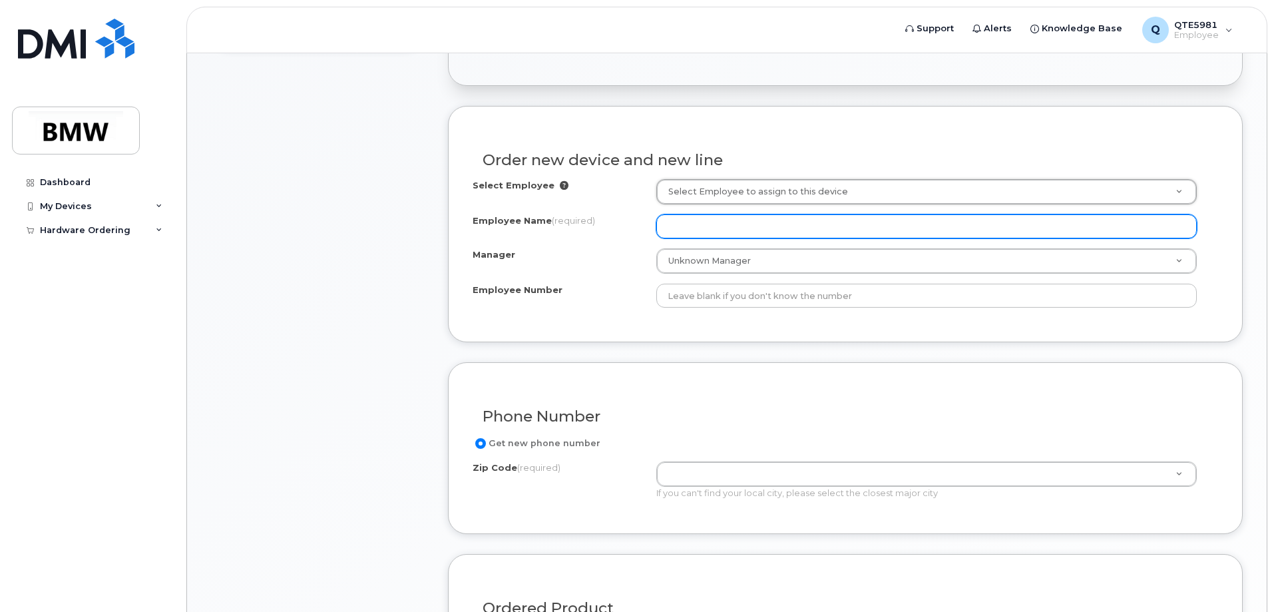
click at [767, 228] on input "Employee Name (required)" at bounding box center [926, 226] width 540 height 24
type input "qta4444"
drag, startPoint x: 737, startPoint y: 228, endPoint x: 642, endPoint y: 242, distance: 96.1
click at [644, 241] on div "Select Employee Select Employee to assign to this device Employee Name (require…" at bounding box center [844, 243] width 745 height 128
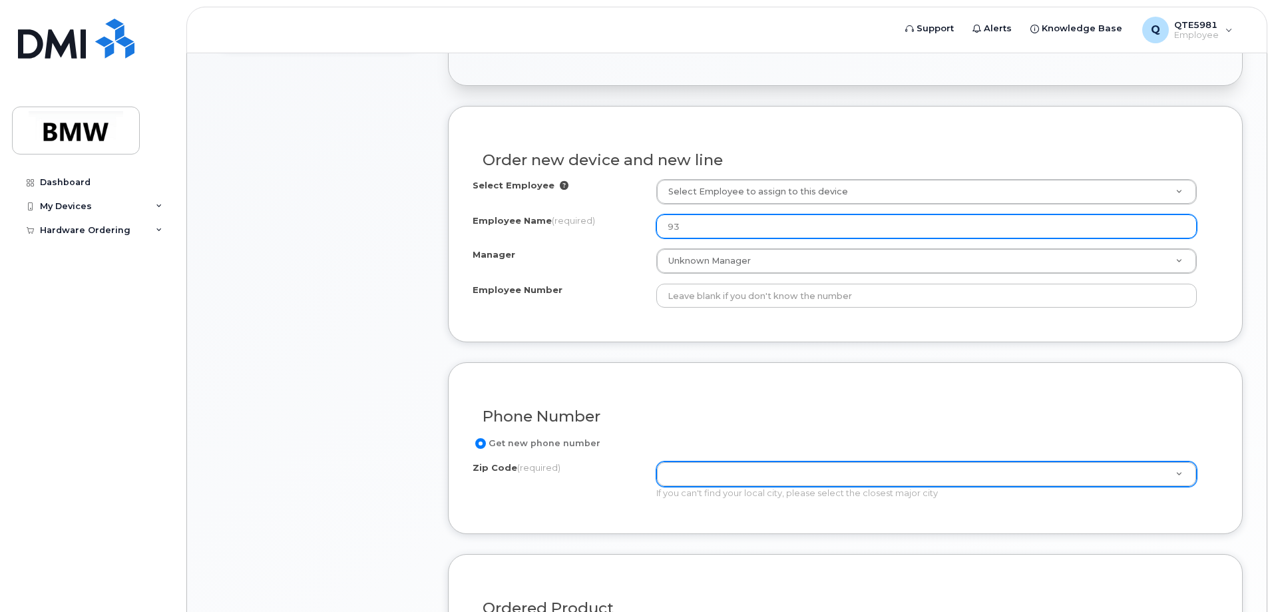
type input "9"
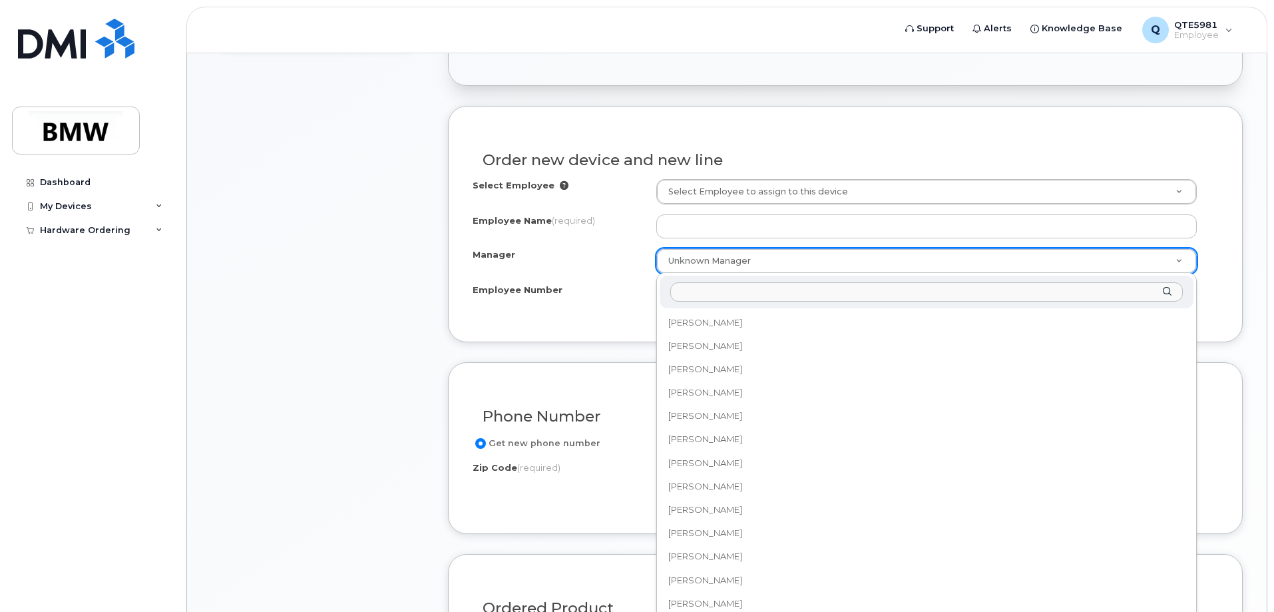
scroll to position [18956, 0]
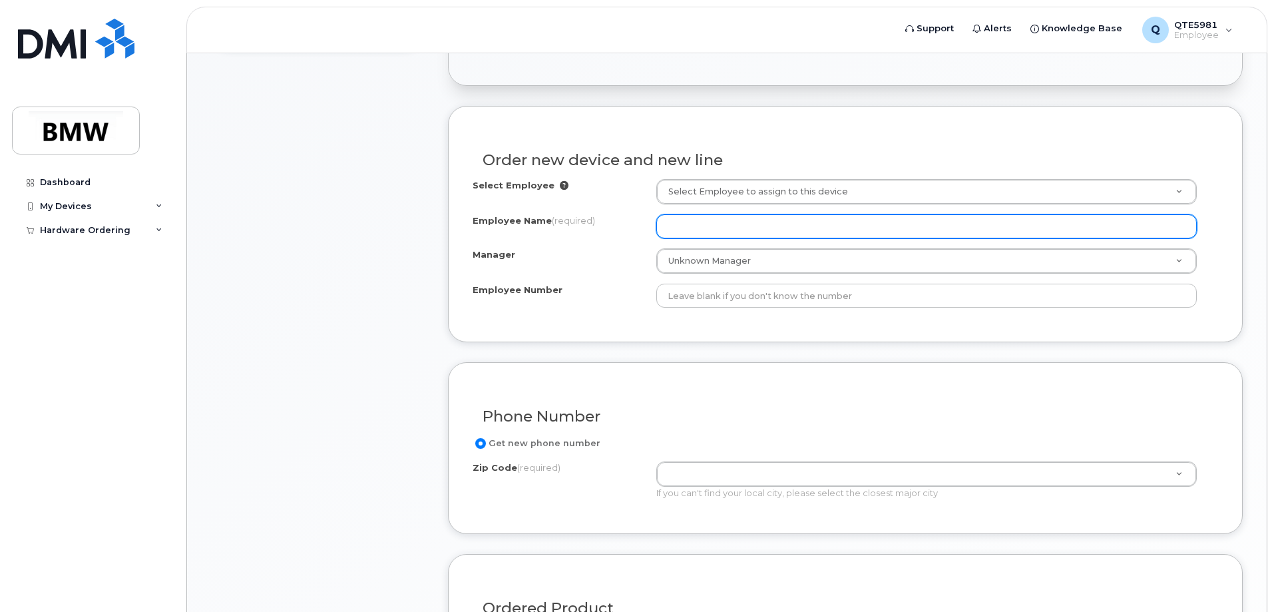
click at [692, 226] on input "Employee Name (required)" at bounding box center [926, 226] width 540 height 24
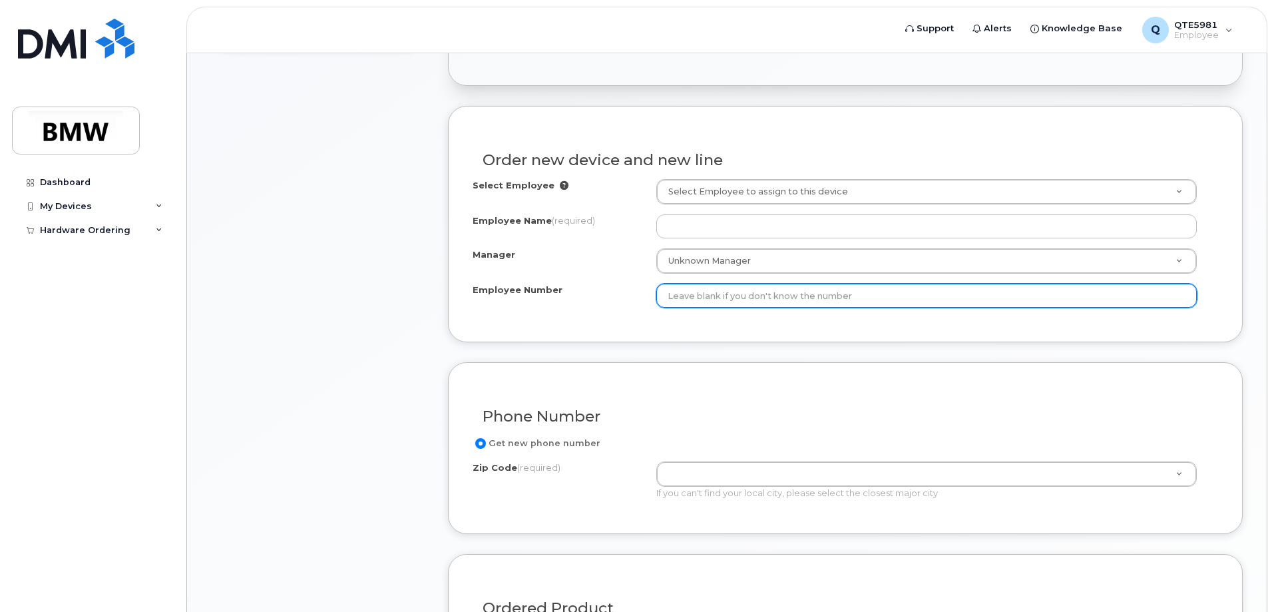
click at [715, 297] on input "Employee Number" at bounding box center [926, 295] width 540 height 24
click at [665, 301] on input "21840" at bounding box center [926, 295] width 540 height 24
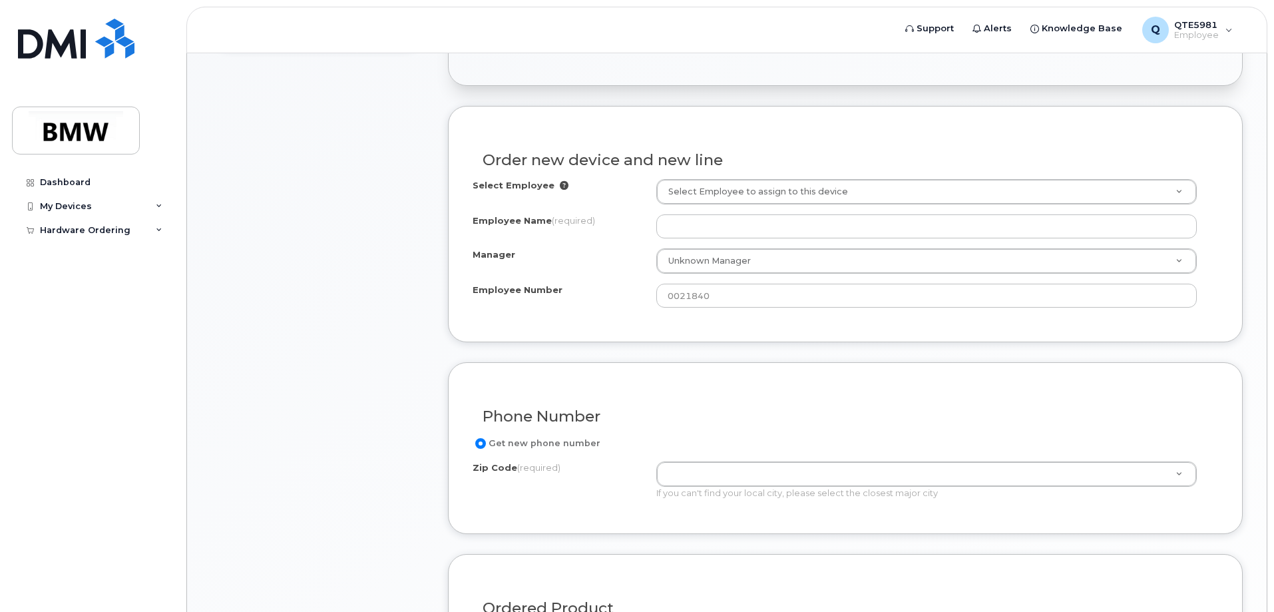
click at [643, 268] on div "Manager Unknown Manager Manager Aaron Barton Aaron Clapp Aaron Dobbs Aaron Gren…" at bounding box center [844, 260] width 745 height 25
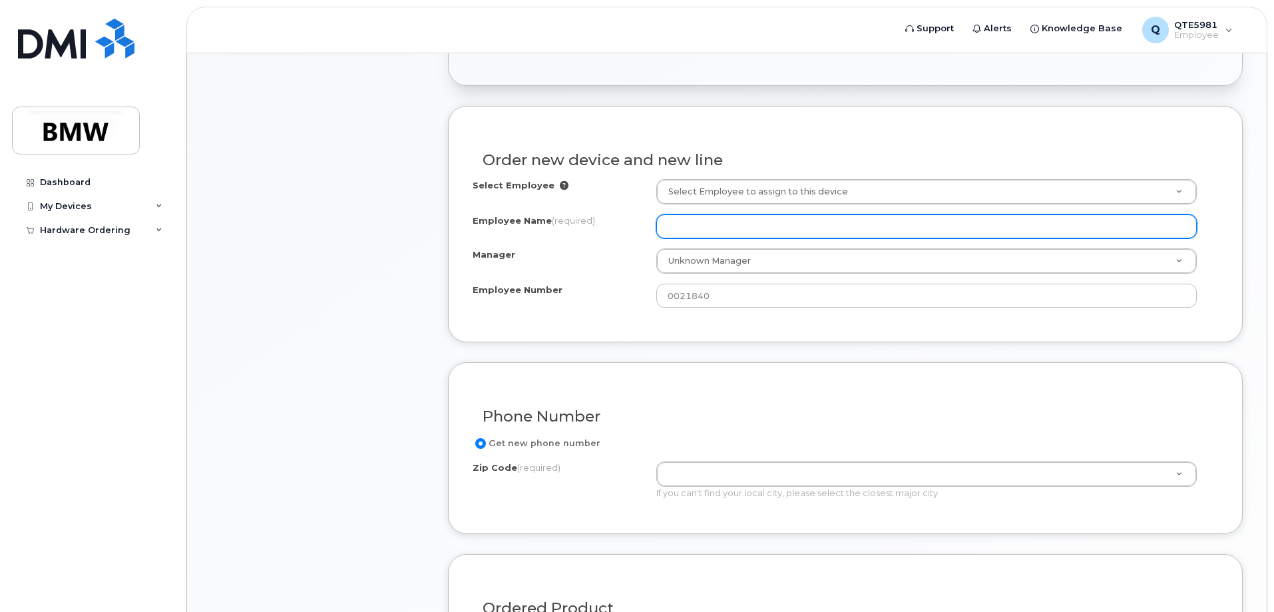
click at [667, 229] on input "Employee Name (required)" at bounding box center [926, 226] width 540 height 24
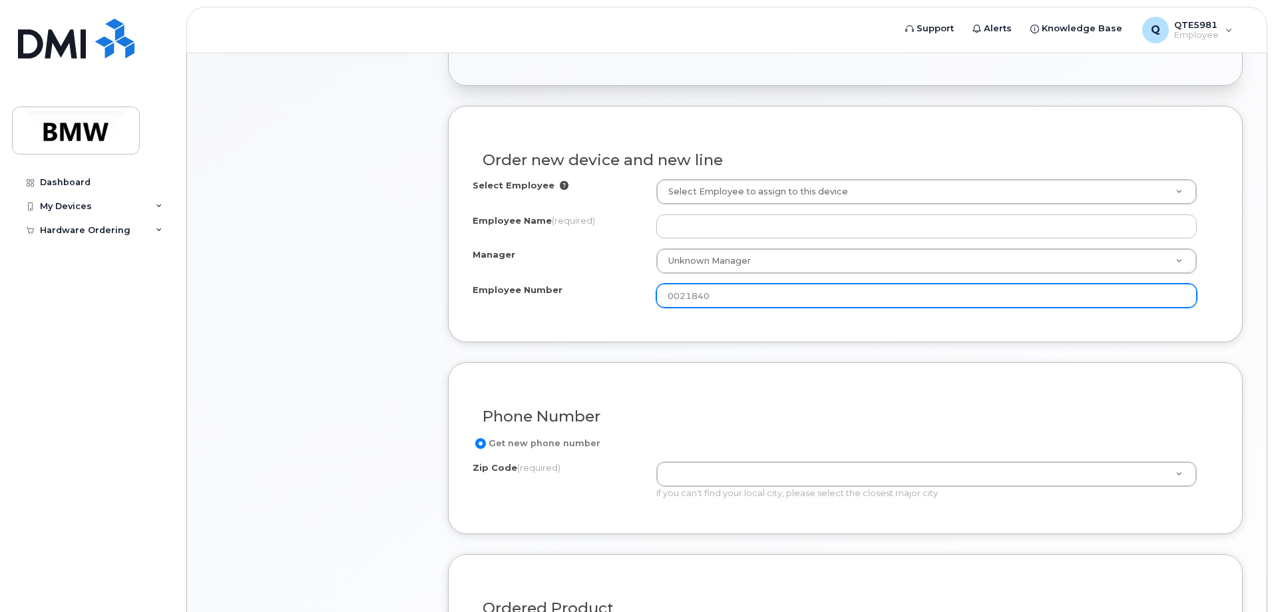
click at [681, 297] on input "0021840" at bounding box center [926, 295] width 540 height 24
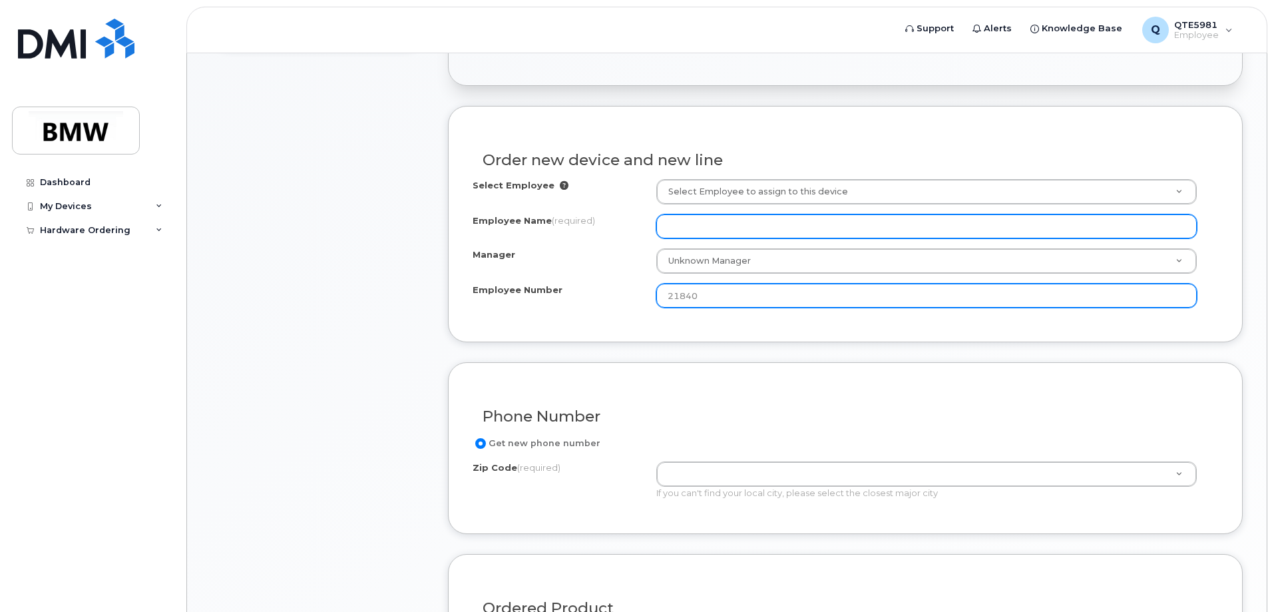
type input "21840"
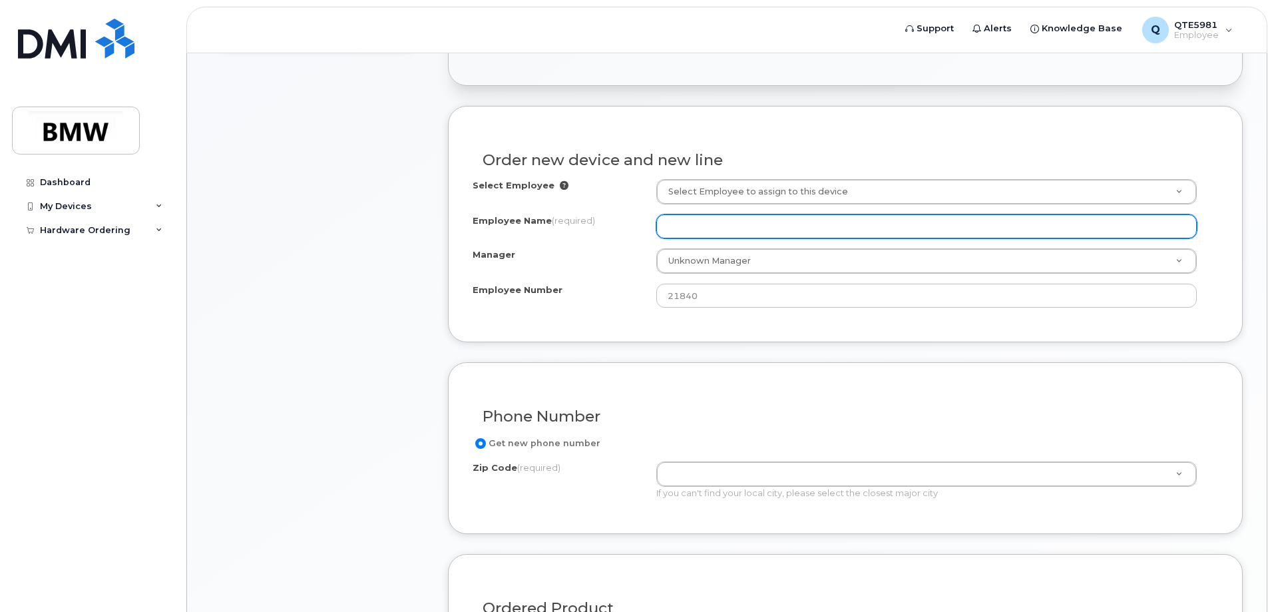
click at [699, 227] on input "Employee Name (required)" at bounding box center [926, 226] width 540 height 24
click at [697, 228] on input "Employee Name (required)" at bounding box center [926, 226] width 540 height 24
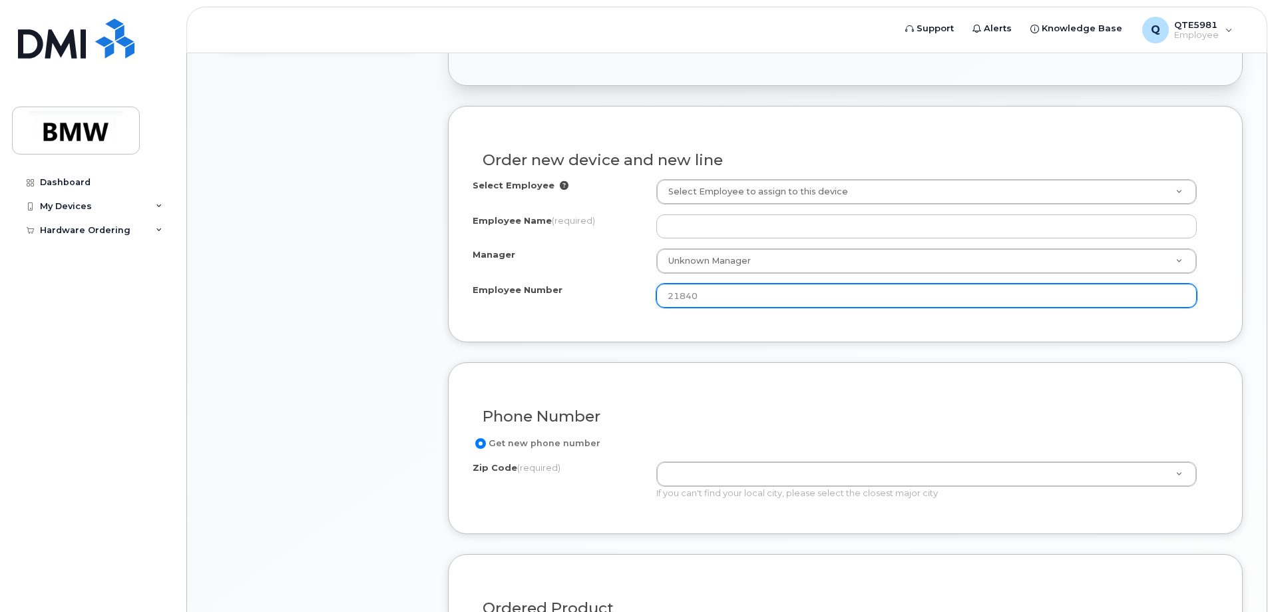
drag, startPoint x: 693, startPoint y: 301, endPoint x: 643, endPoint y: 323, distance: 54.5
click at [643, 322] on div "Order new device and new line Select Employee Select Employee to assign to this…" at bounding box center [845, 224] width 795 height 236
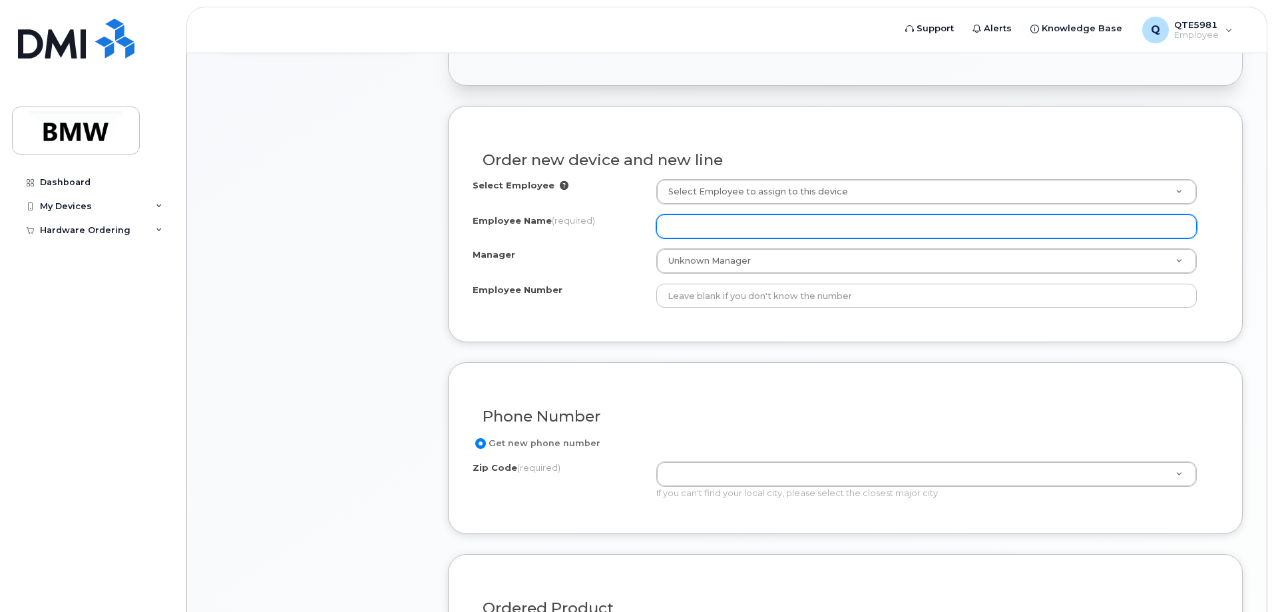
click at [689, 224] on input "Employee Name (required)" at bounding box center [926, 226] width 540 height 24
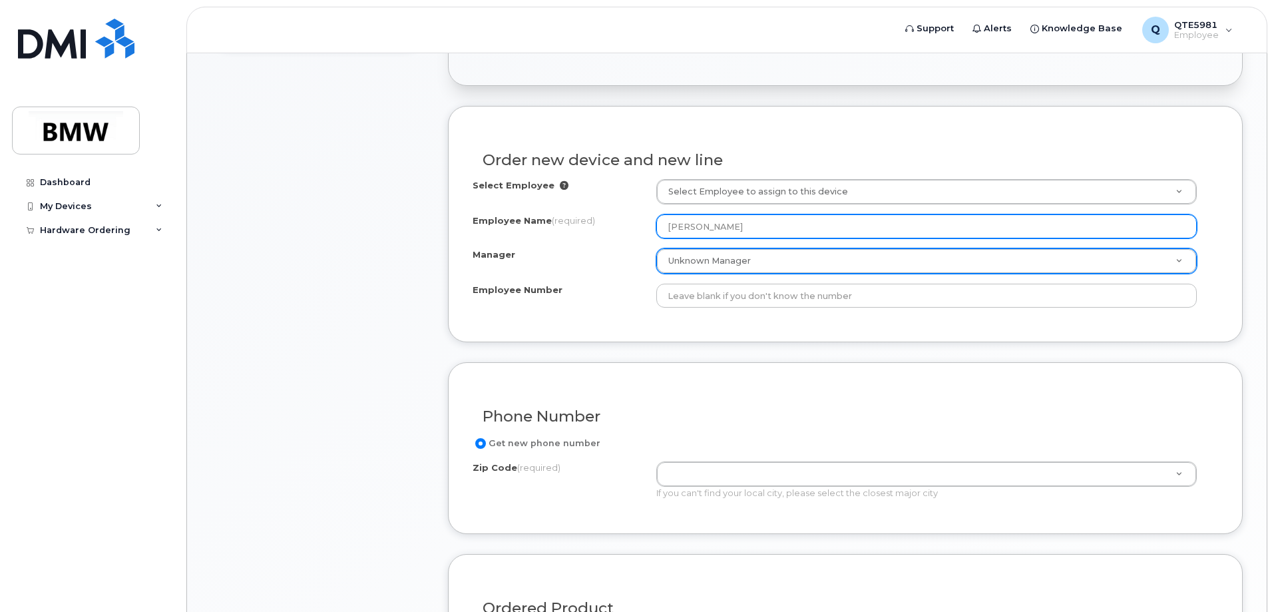
type input "[PERSON_NAME]"
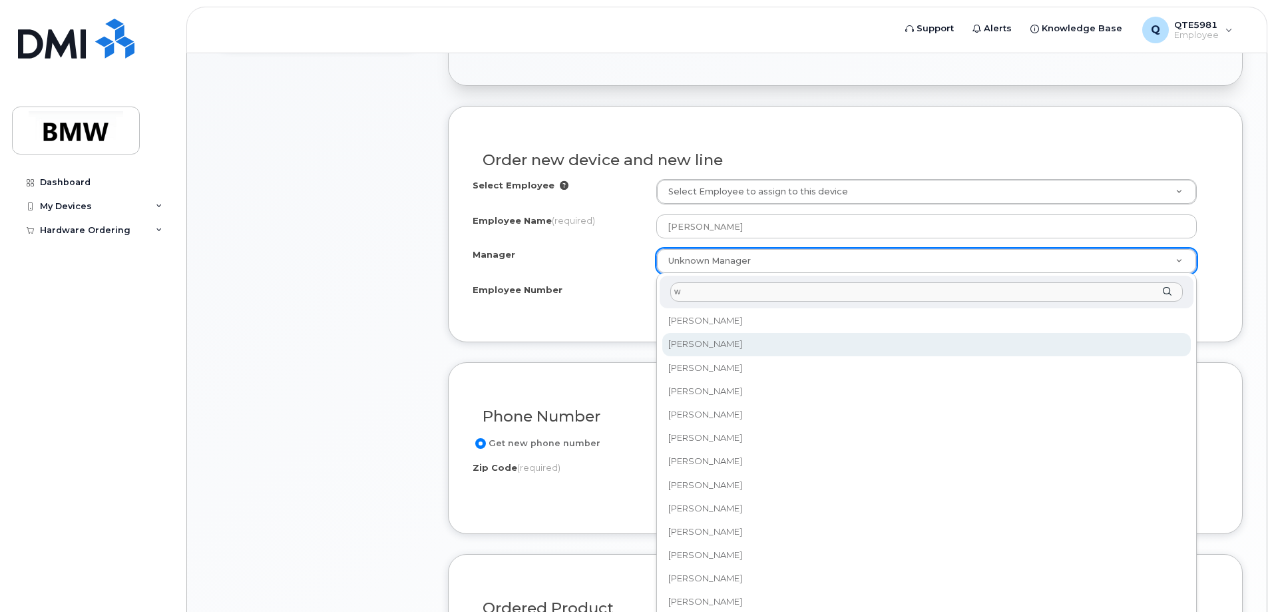
scroll to position [0, 0]
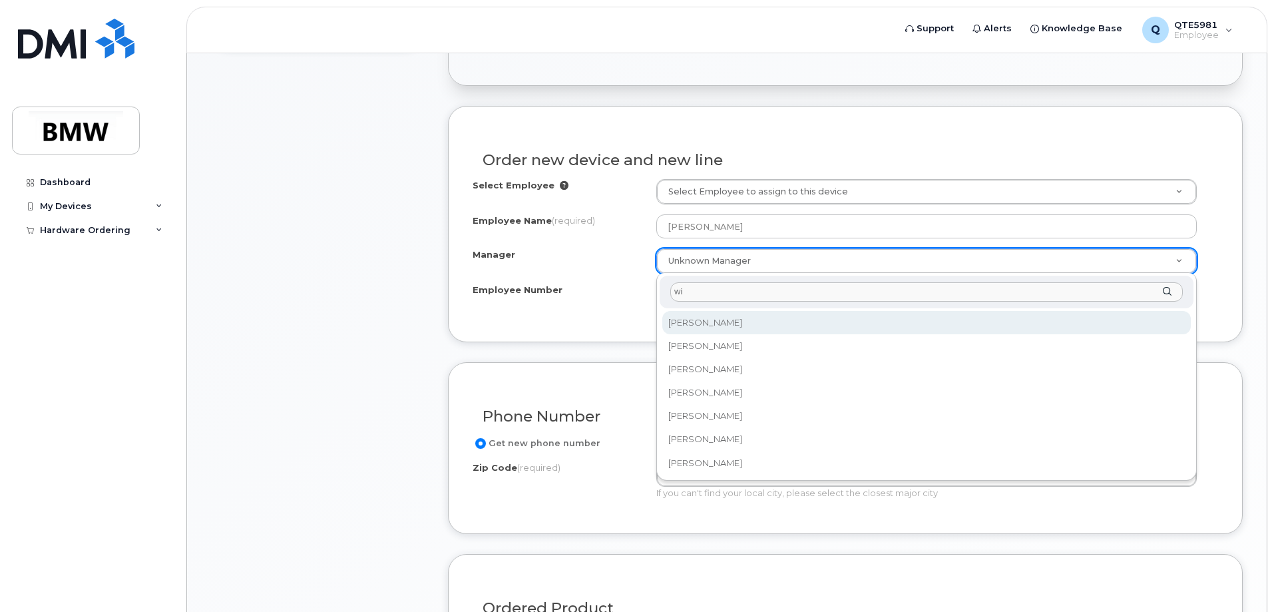
type input "w"
type input "f"
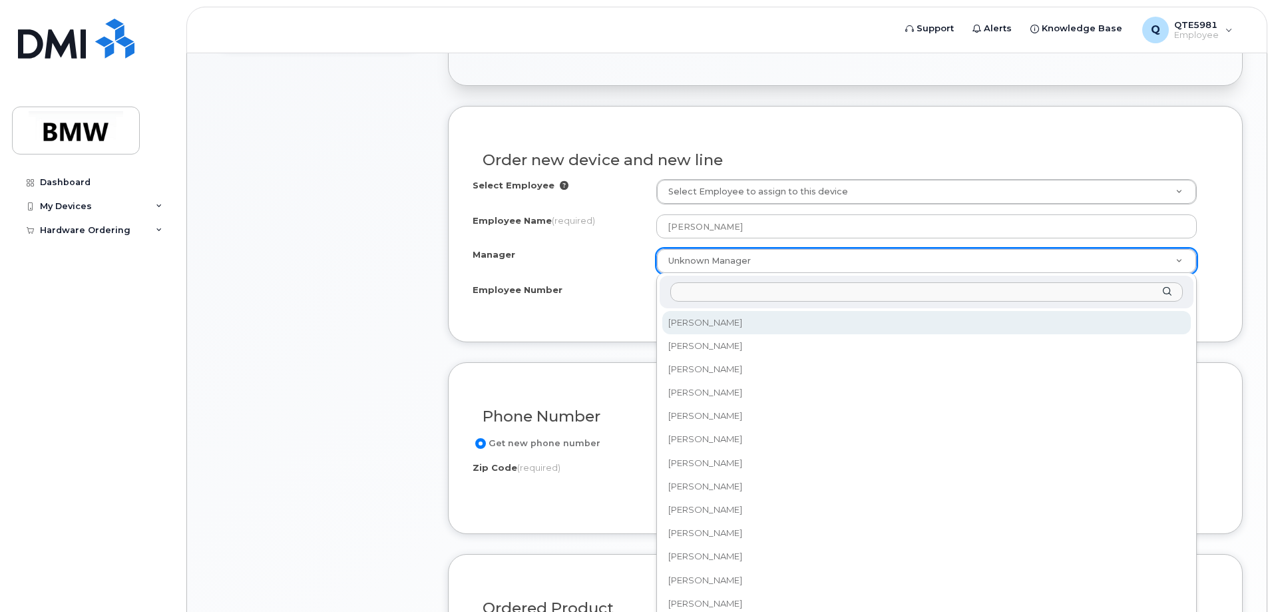
type input "b"
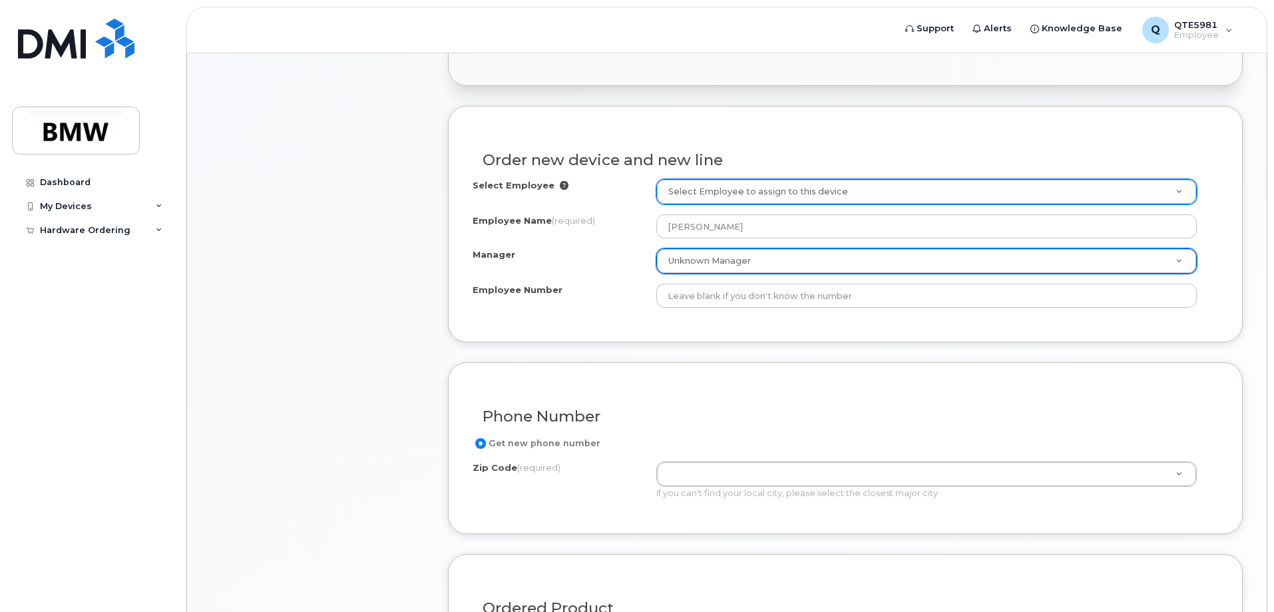
type input "r"
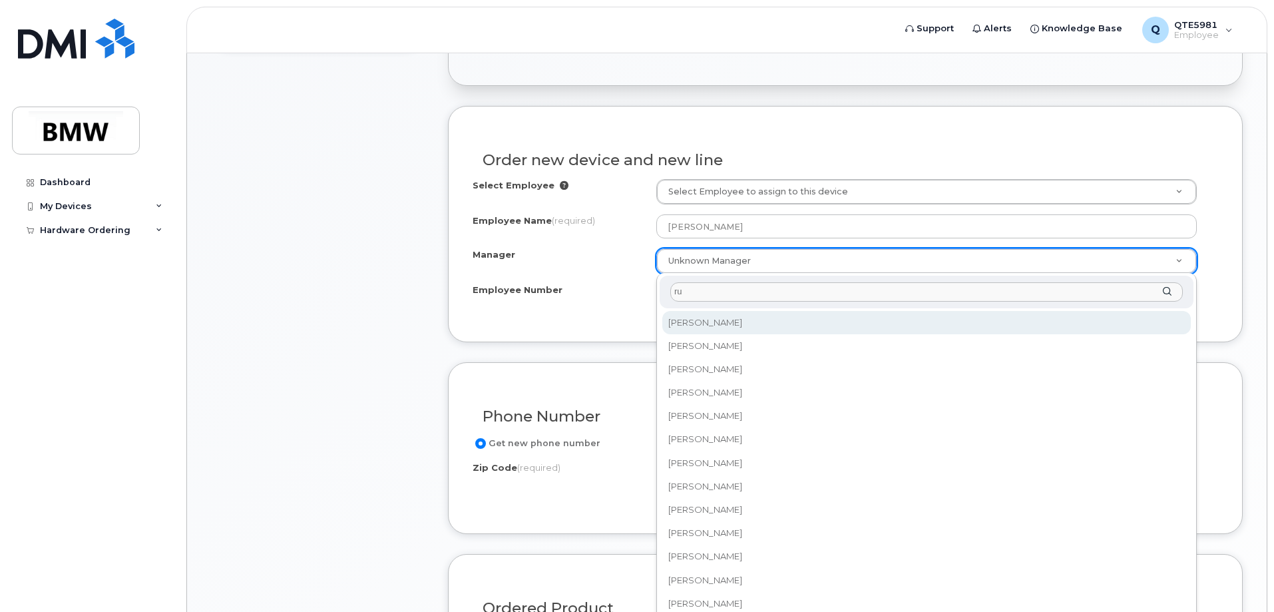
type input "r"
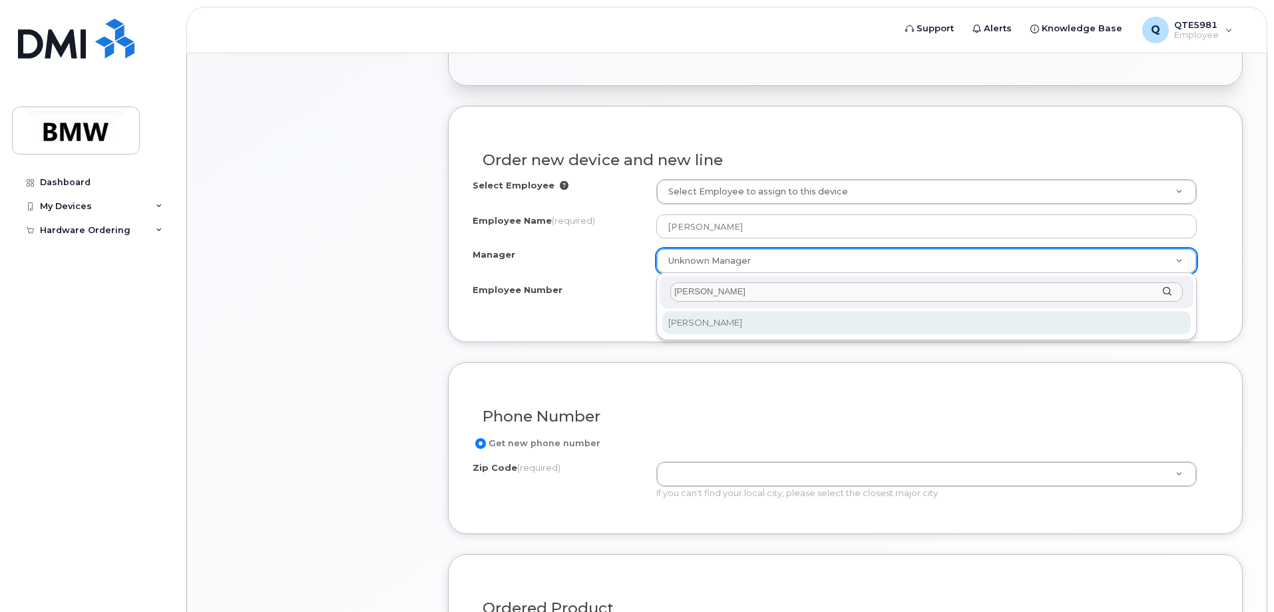
type input "bruce"
select select "1898857"
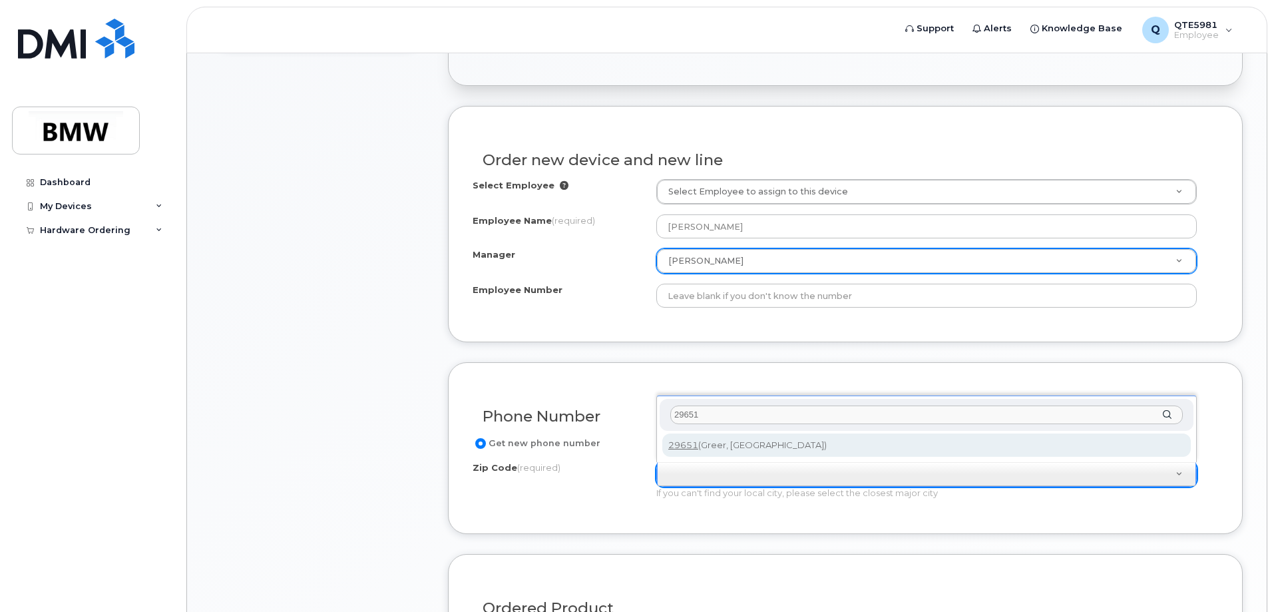
type input "29651"
type input "29651 (Greer, SC)"
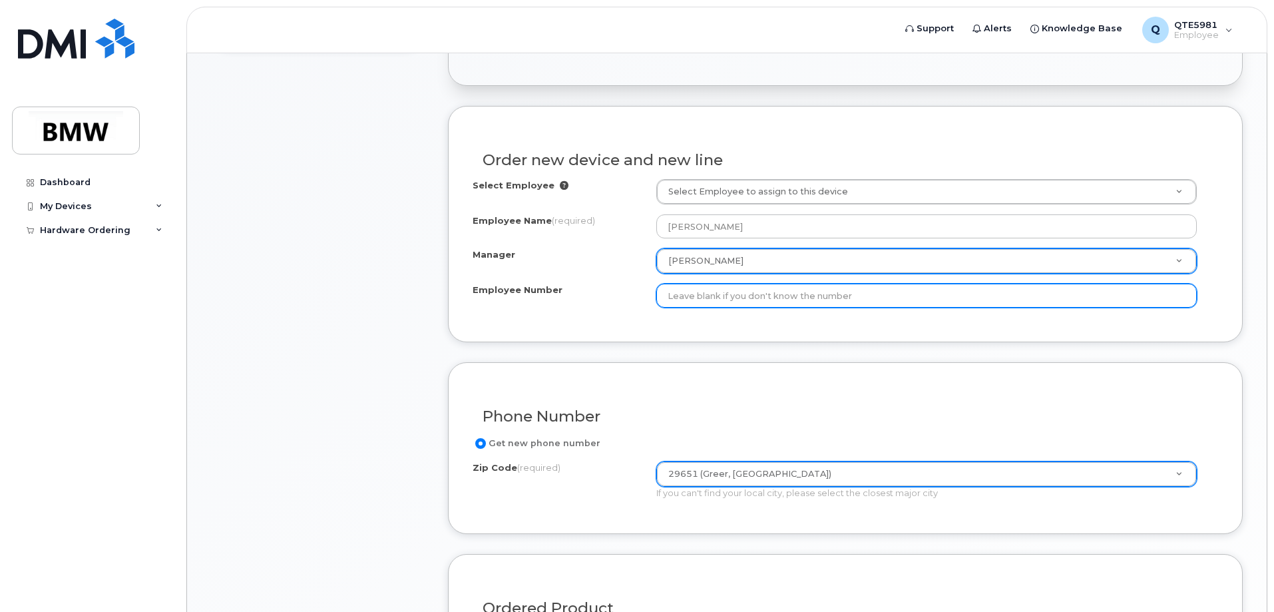
click at [838, 304] on input "Employee Number" at bounding box center [926, 295] width 540 height 24
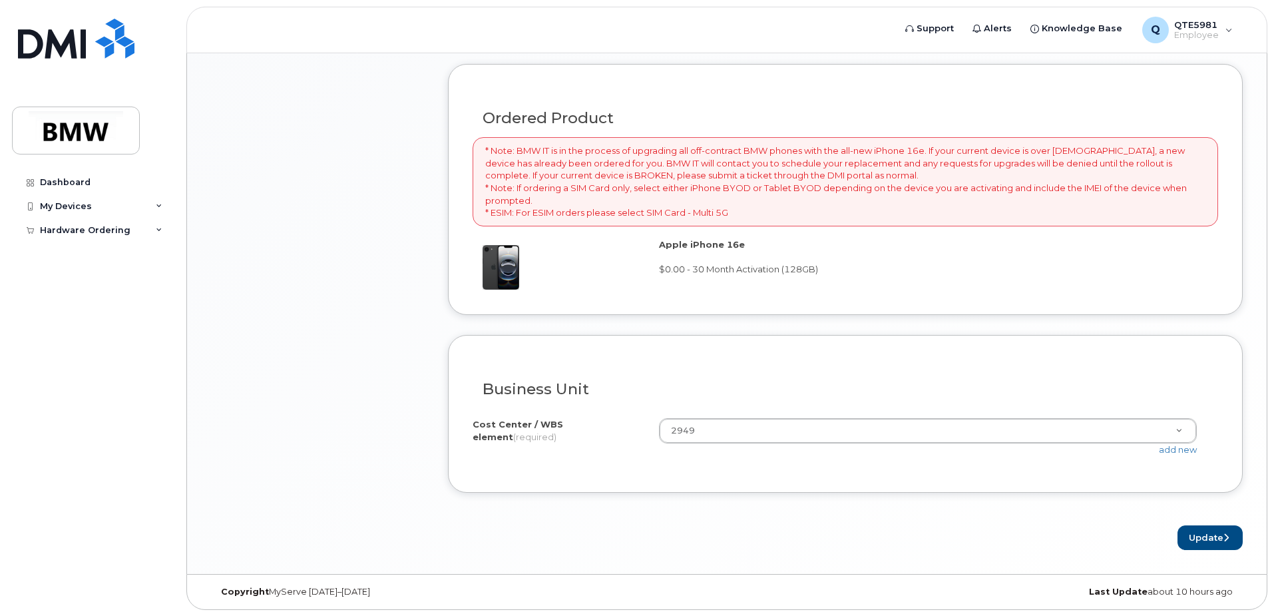
scroll to position [894, 0]
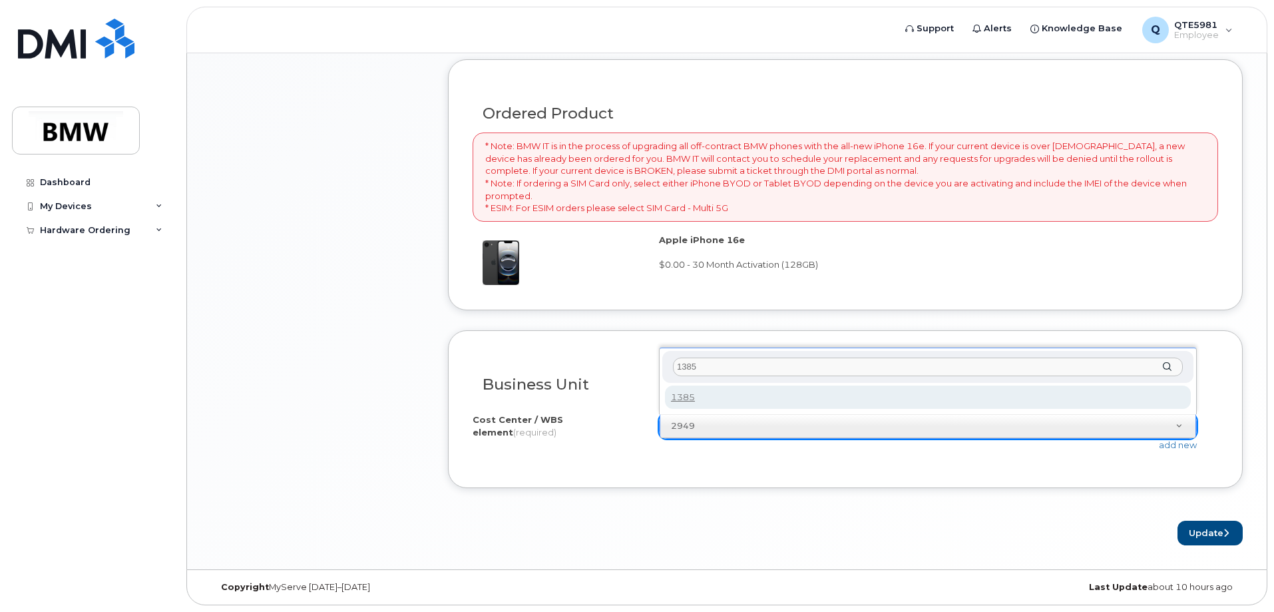
type input "1385"
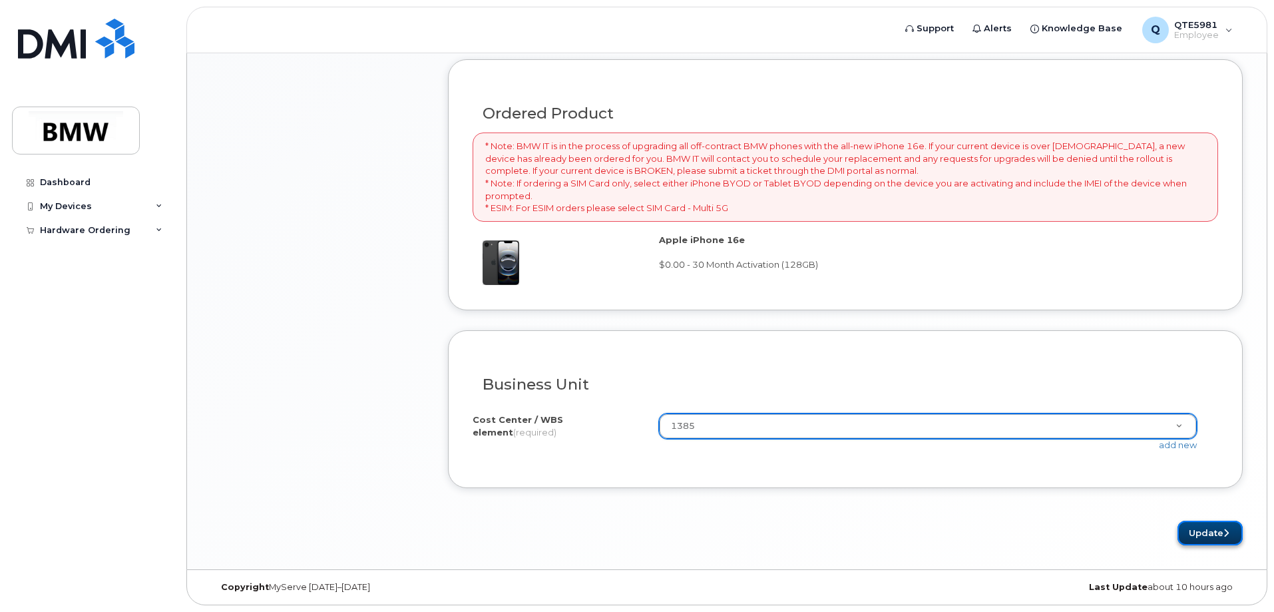
click at [1187, 530] on button "Update" at bounding box center [1209, 532] width 65 height 25
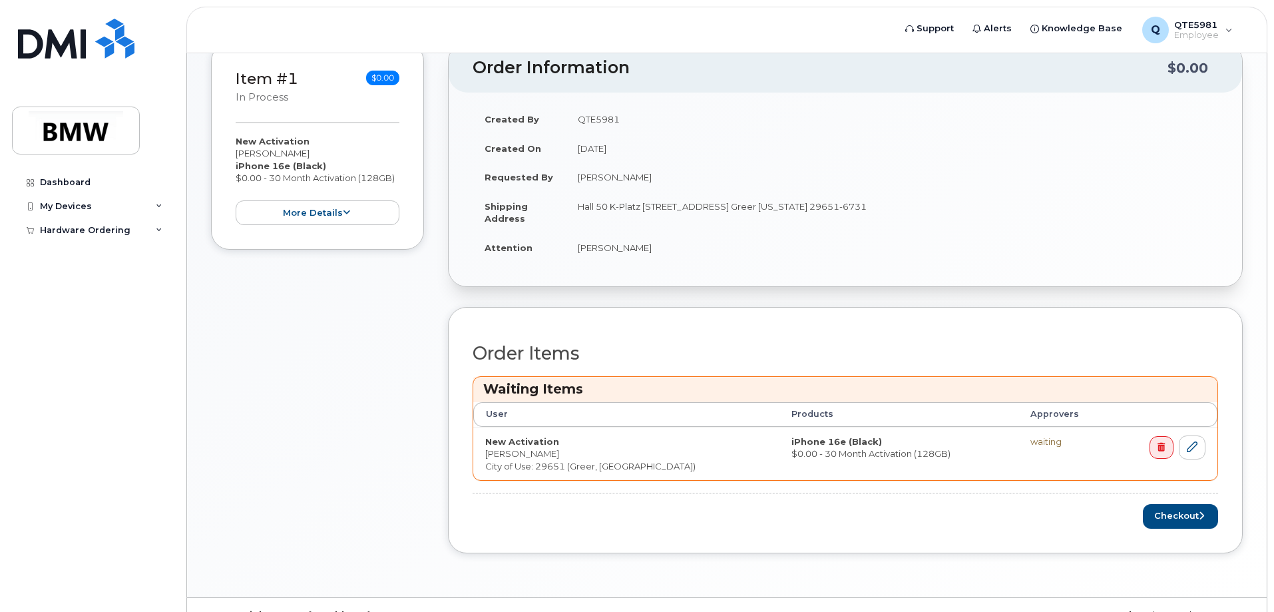
scroll to position [283, 0]
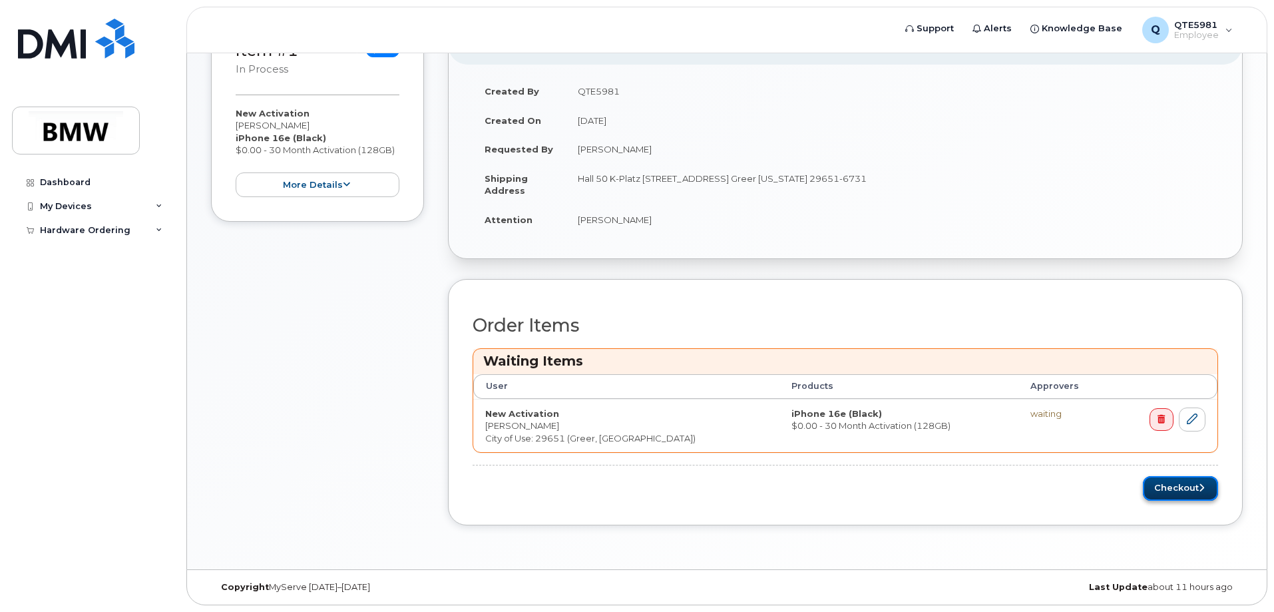
click at [1167, 488] on button "Checkout" at bounding box center [1180, 488] width 75 height 25
